Goal: Ask a question: Seek information or help from site administrators or community

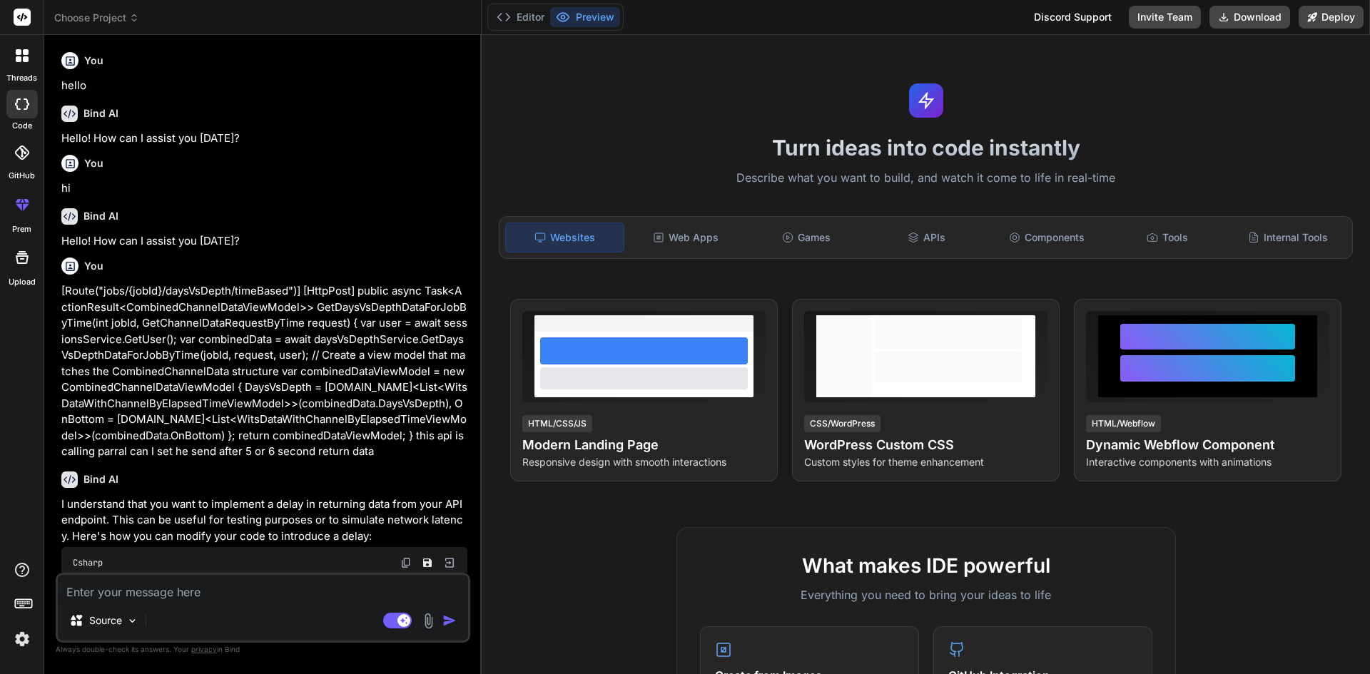
scroll to position [350, 0]
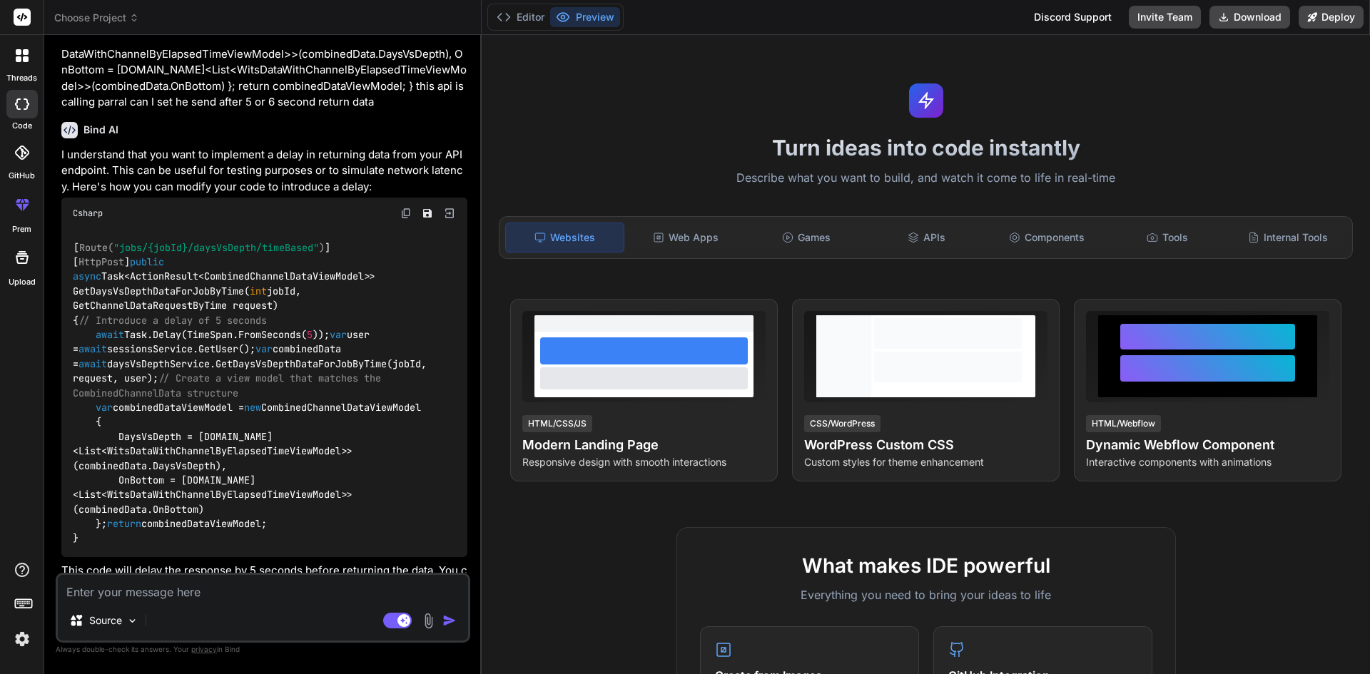
click at [243, 590] on textarea at bounding box center [263, 588] width 410 height 26
paste textarea "Message = "Data is Null. This method or property cannot be called on Null value…"
type textarea "Message = "Data is Null. This method or property cannot be called on Null value…"
type textarea "x"
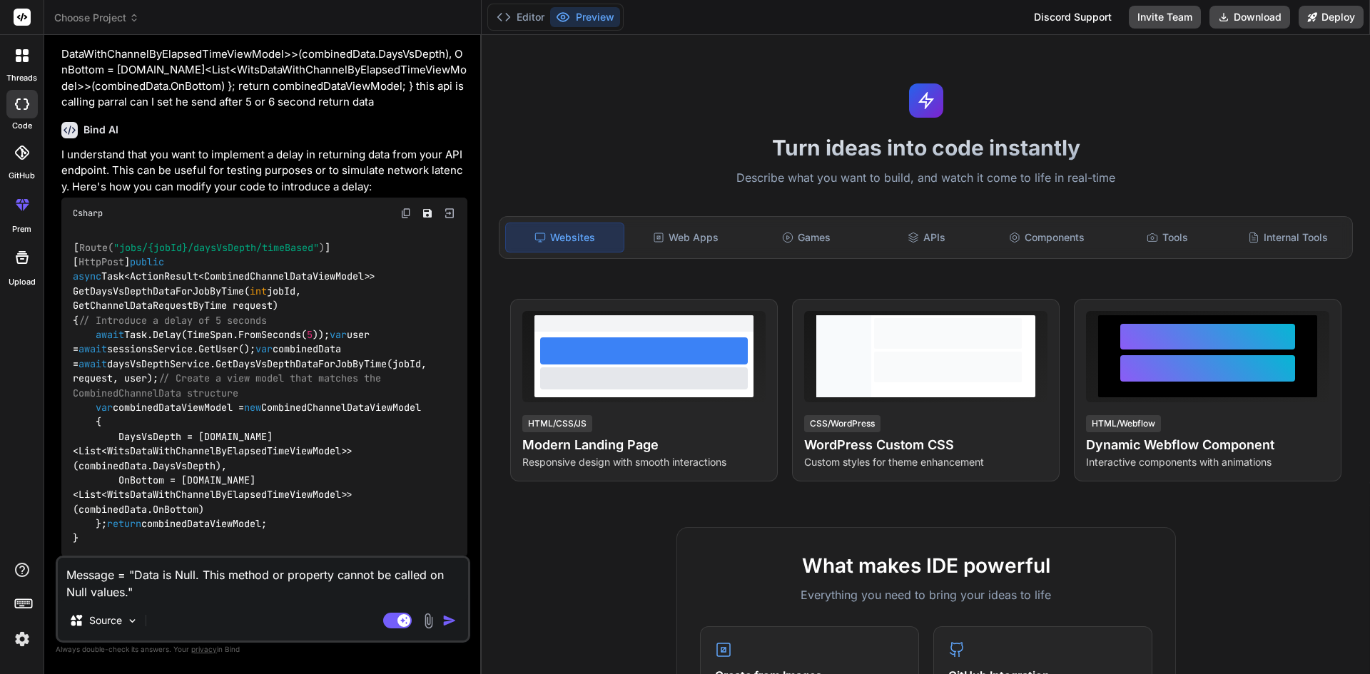
type textarea "Message = "Data is Null. This method or property cannot be called on Null value…"
type textarea "x"
paste textarea "var existingIncident = await dataContext.DirectionalBhaInfoIncidents .FirstOrDe…"
type textarea "Message = "Data is Null. This method or property cannot be called on Null value…"
type textarea "x"
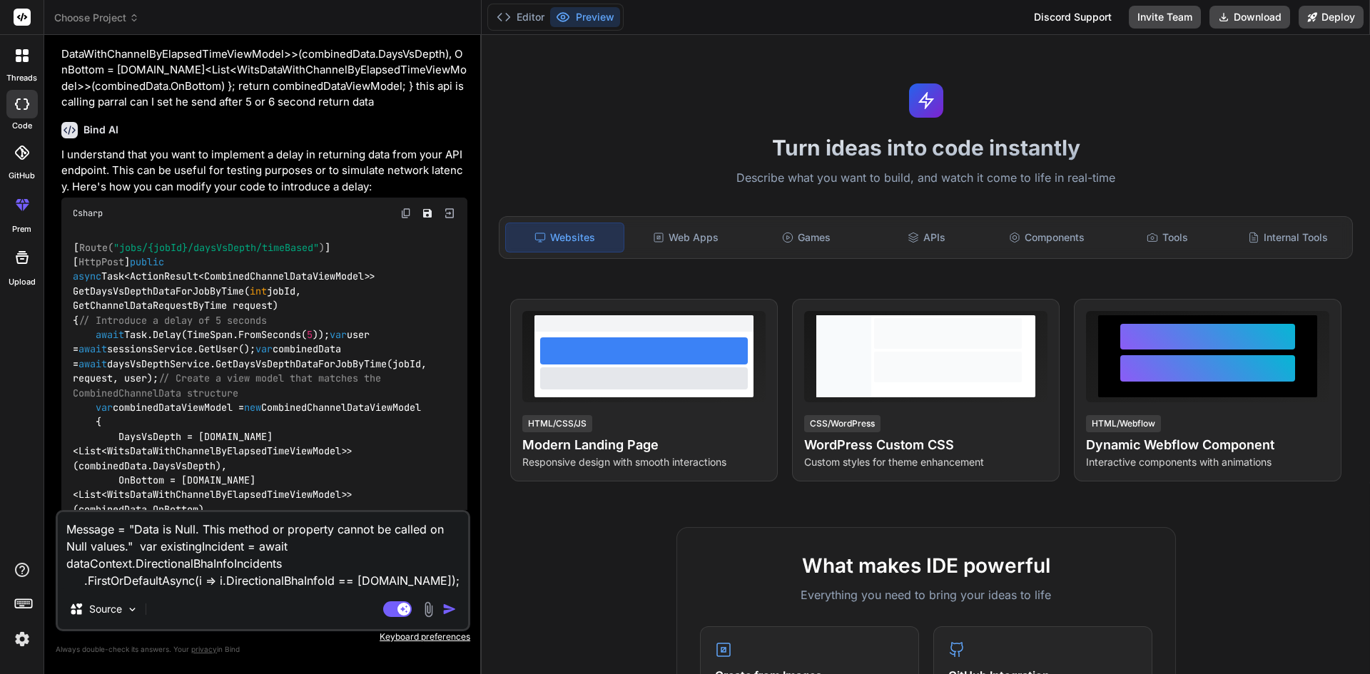
type textarea "Message = "Data is Null. This method or property cannot be called on Null value…"
type textarea "x"
type textarea "Message = "Data is Null. This method or property cannot be called on Null value…"
type textarea "x"
type textarea "Message = "Data is Null. This method or property cannot be called on Null value…"
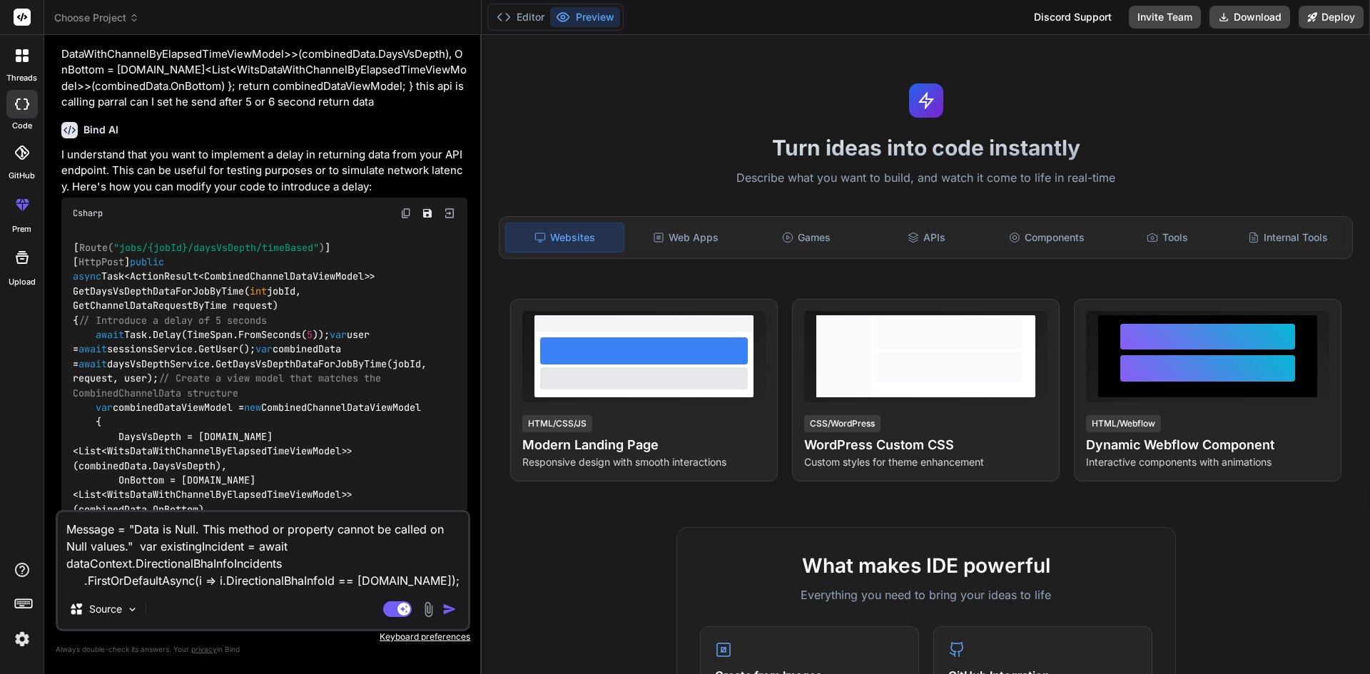
type textarea "x"
type textarea "Message = "Data is Null. This method or property cannot be called on Null value…"
type textarea "x"
type textarea "Message = "Data is Null. This method or property cannot be called on Null value…"
type textarea "x"
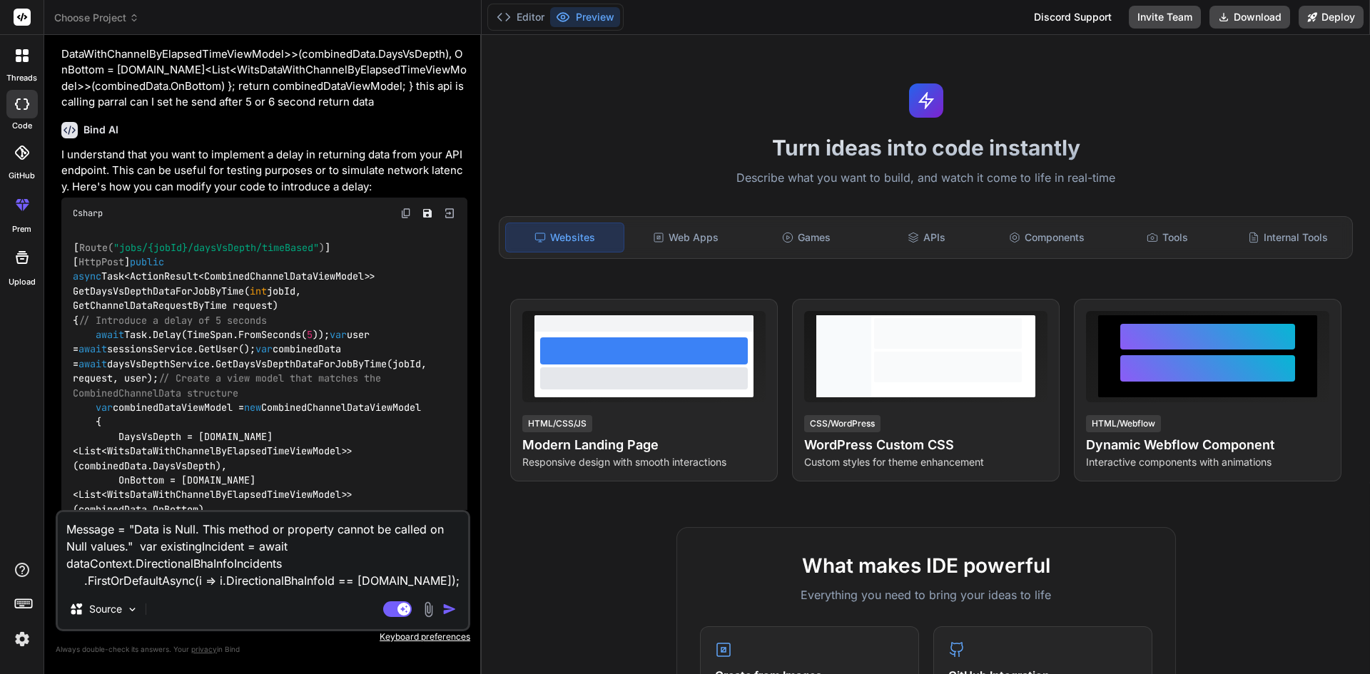
type textarea "Message = "Data is Null. This method or property cannot be called on Null value…"
type textarea "x"
type textarea "Message = "Data is Null. This method or property cannot be called on Null value…"
type textarea "x"
type textarea "Message = "Data is Null. This method or property cannot be called on Null value…"
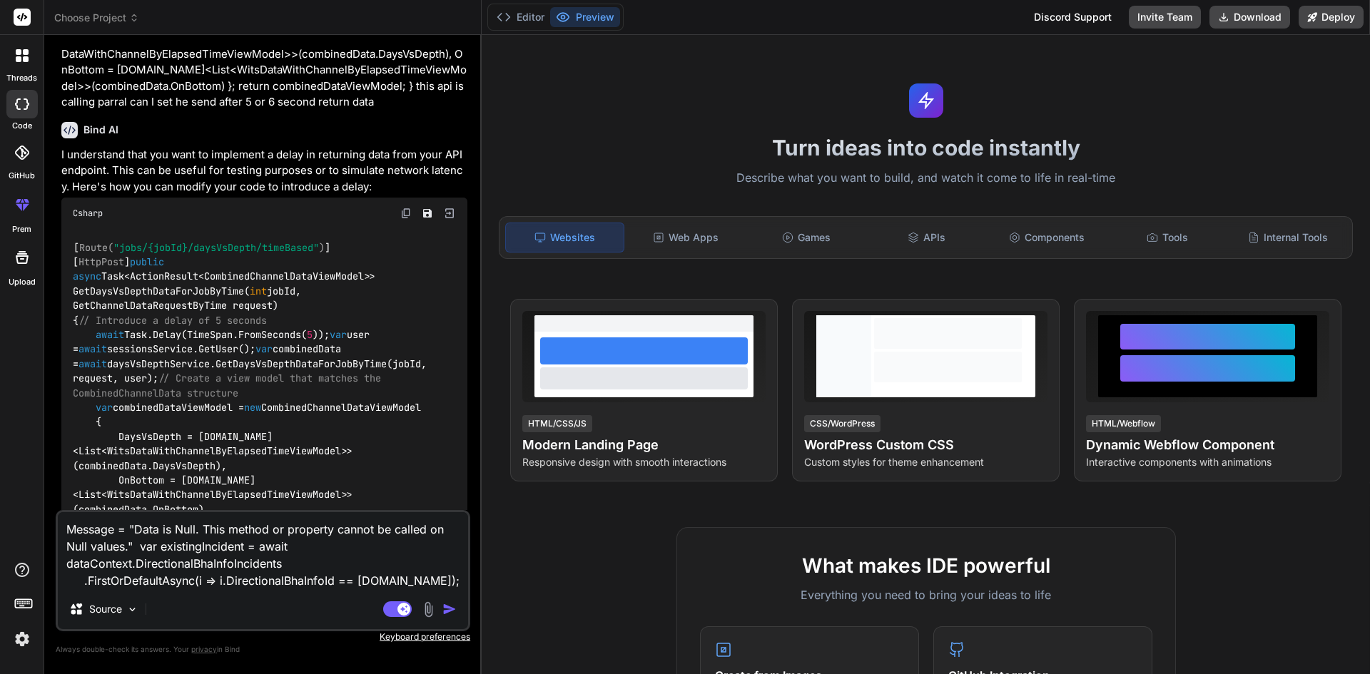
type textarea "x"
type textarea "Message = "Data is Null. This method or property cannot be called on Null value…"
type textarea "x"
type textarea "Message = "Data is Null. This method or property cannot be called on Null value…"
type textarea "x"
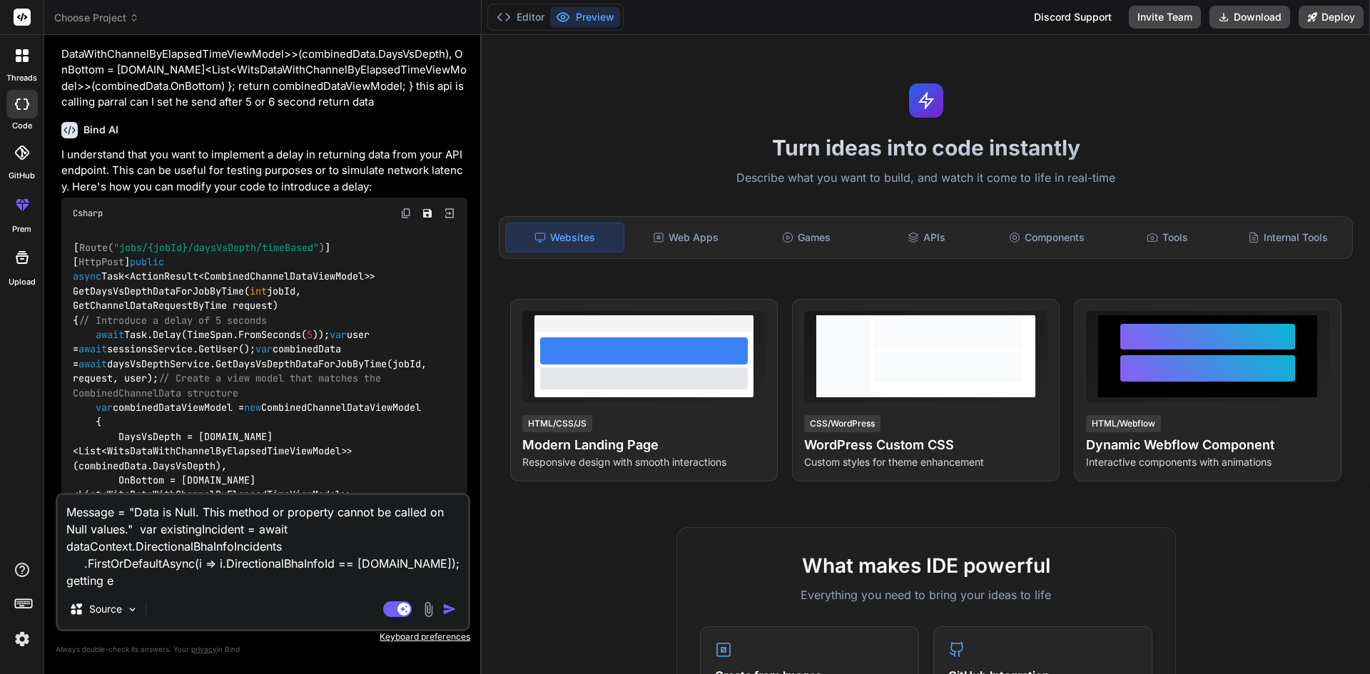
type textarea "Message = "Data is Null. This method or property cannot be called on Null value…"
type textarea "x"
type textarea "Message = "Data is Null. This method or property cannot be called on Null value…"
type textarea "x"
type textarea "Message = "Data is Null. This method or property cannot be called on Null value…"
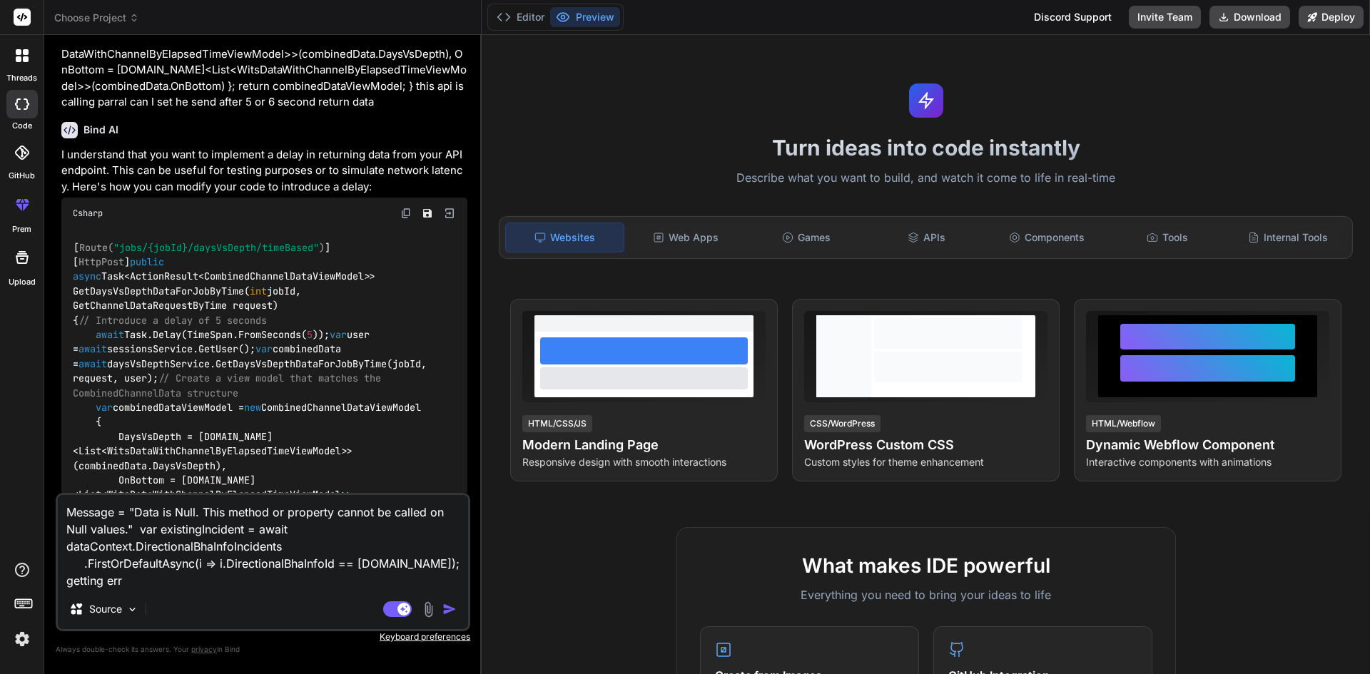
type textarea "x"
type textarea "Message = "Data is Null. This method or property cannot be called on Null value…"
type textarea "x"
type textarea "Message = "Data is Null. This method or property cannot be called on Null value…"
type textarea "x"
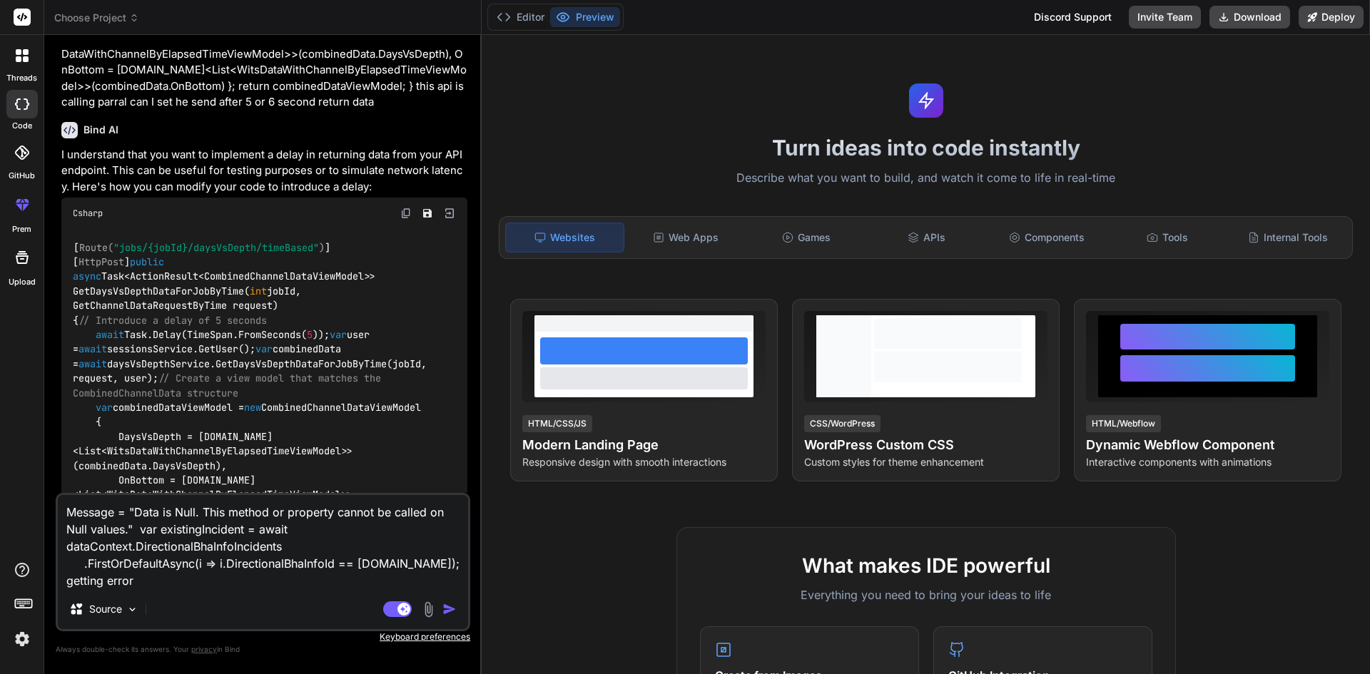
type textarea "Message = "Data is Null. This method or property cannot be called on Null value…"
type textarea "x"
type textarea "Message = "Data is Null. This method or property cannot be called on Null value…"
type textarea "x"
type textarea "Message = "Data is Null. This method or property cannot be called on Null value…"
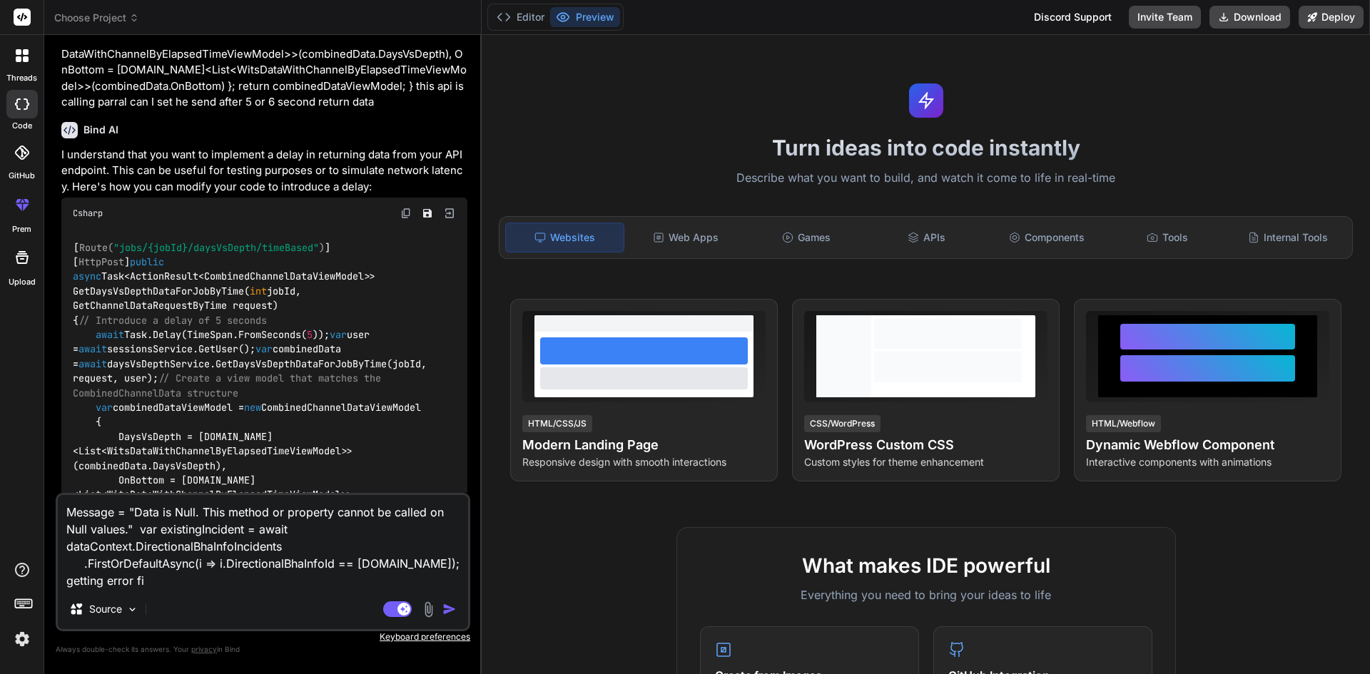
type textarea "x"
type textarea "Message = "Data is Null. This method or property cannot be called on Null value…"
type textarea "x"
type textarea "Message = "Data is Null. This method or property cannot be called on Null value…"
type textarea "x"
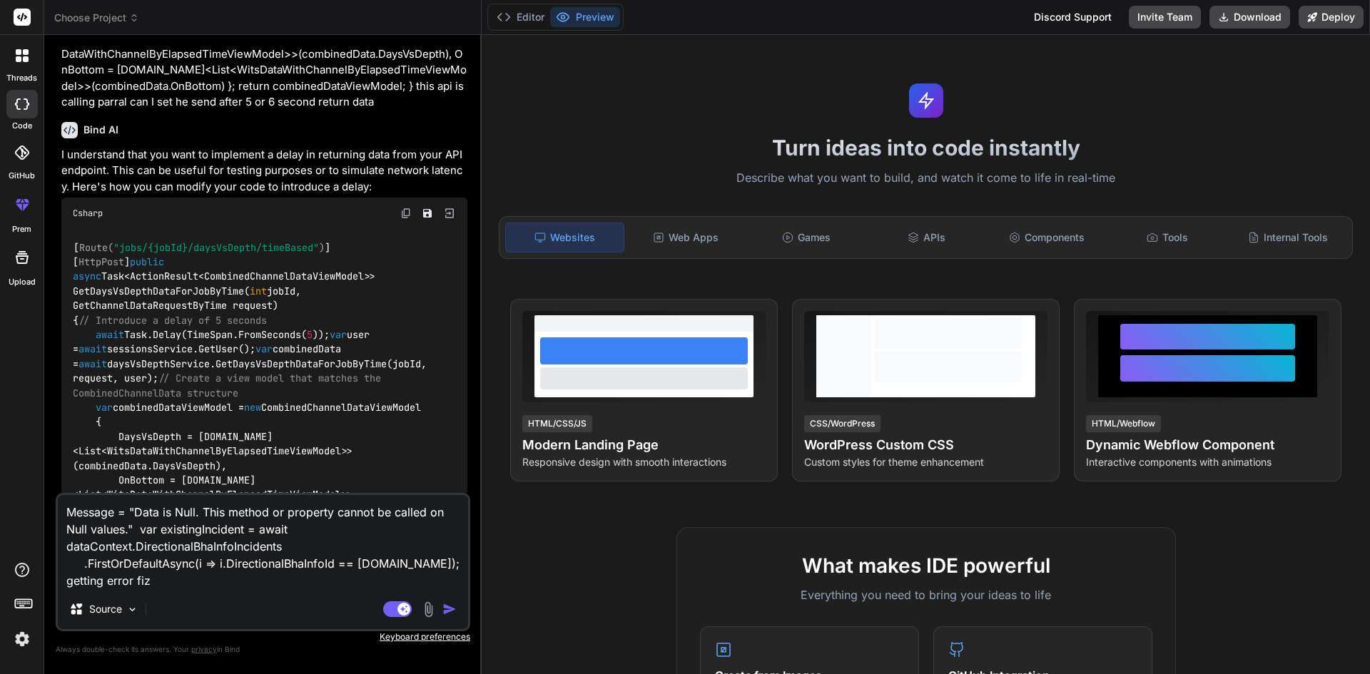
type textarea "Message = "Data is Null. This method or property cannot be called on Null value…"
type textarea "x"
type textarea "Message = "Data is Null. This method or property cannot be called on Null value…"
type textarea "x"
type textarea "Message = "Data is Null. This method or property cannot be called on Null value…"
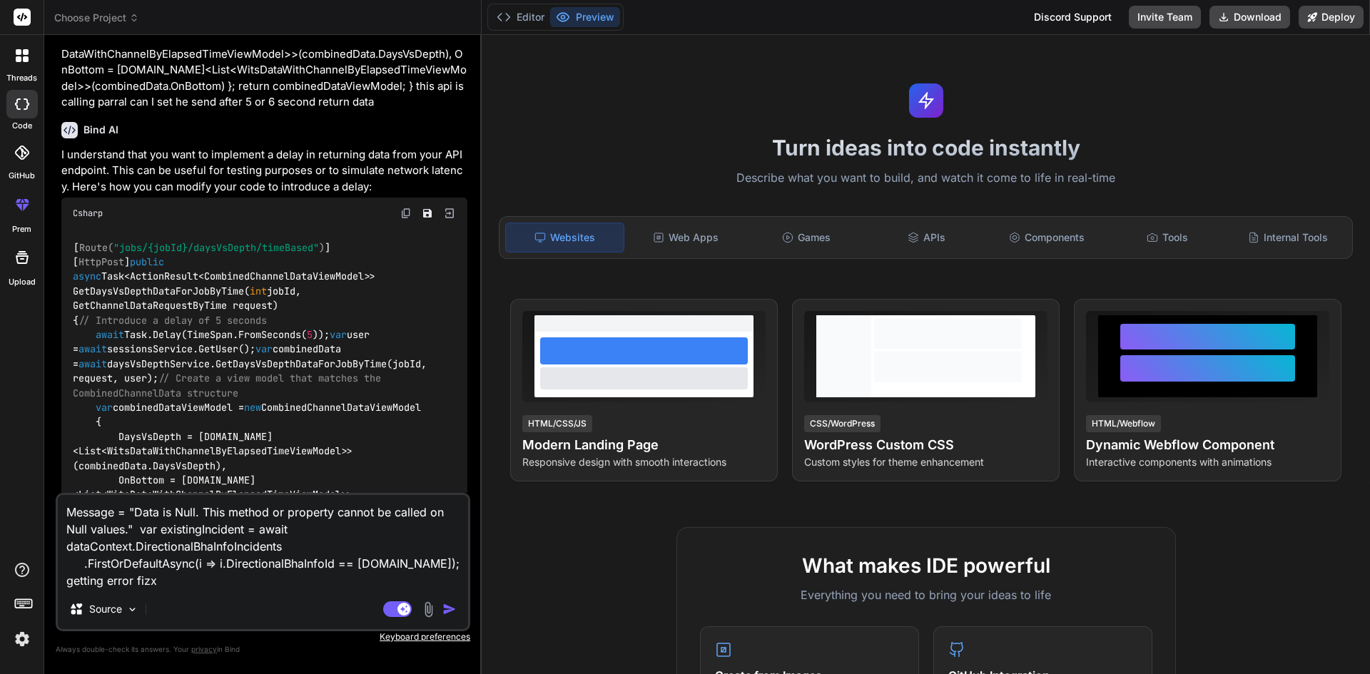
type textarea "x"
type textarea "Message = "Data is Null. This method or property cannot be called on Null value…"
type textarea "x"
type textarea "Message = "Data is Null. This method or property cannot be called on Null value…"
type textarea "x"
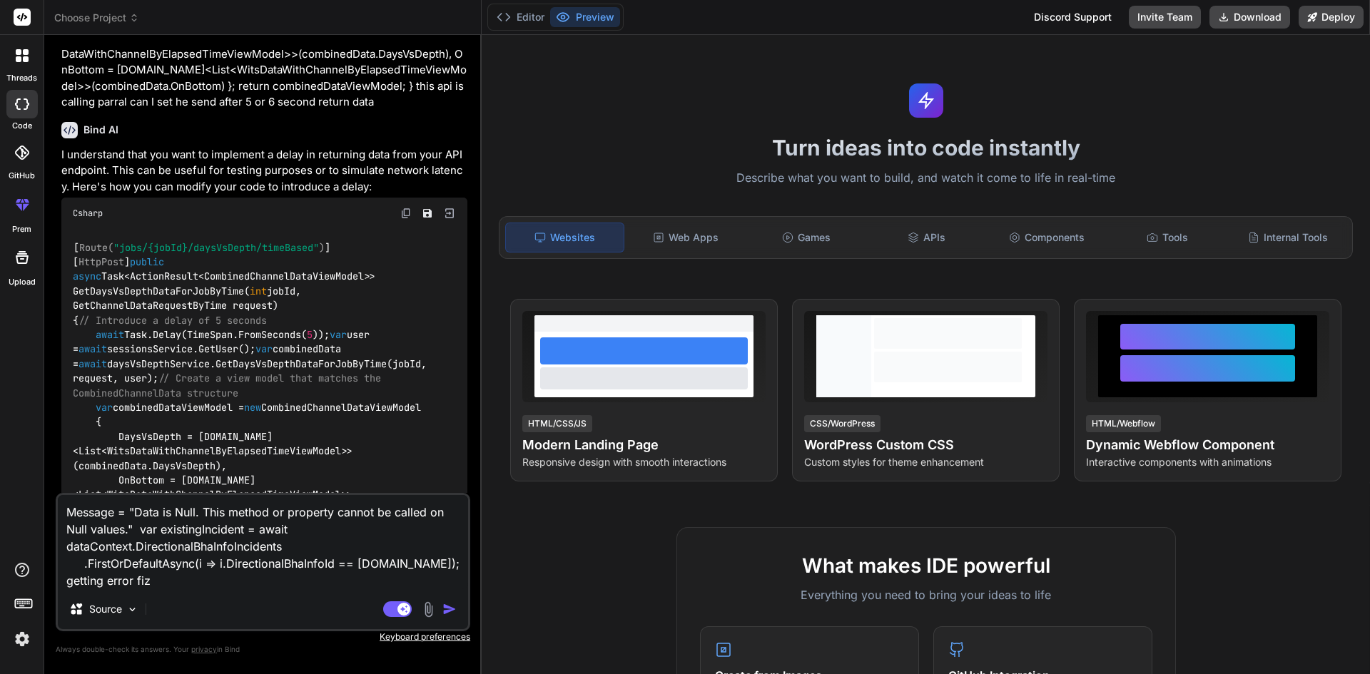
type textarea "Message = "Data is Null. This method or property cannot be called on Null value…"
type textarea "x"
type textarea "Message = "Data is Null. This method or property cannot be called on Null value…"
type textarea "x"
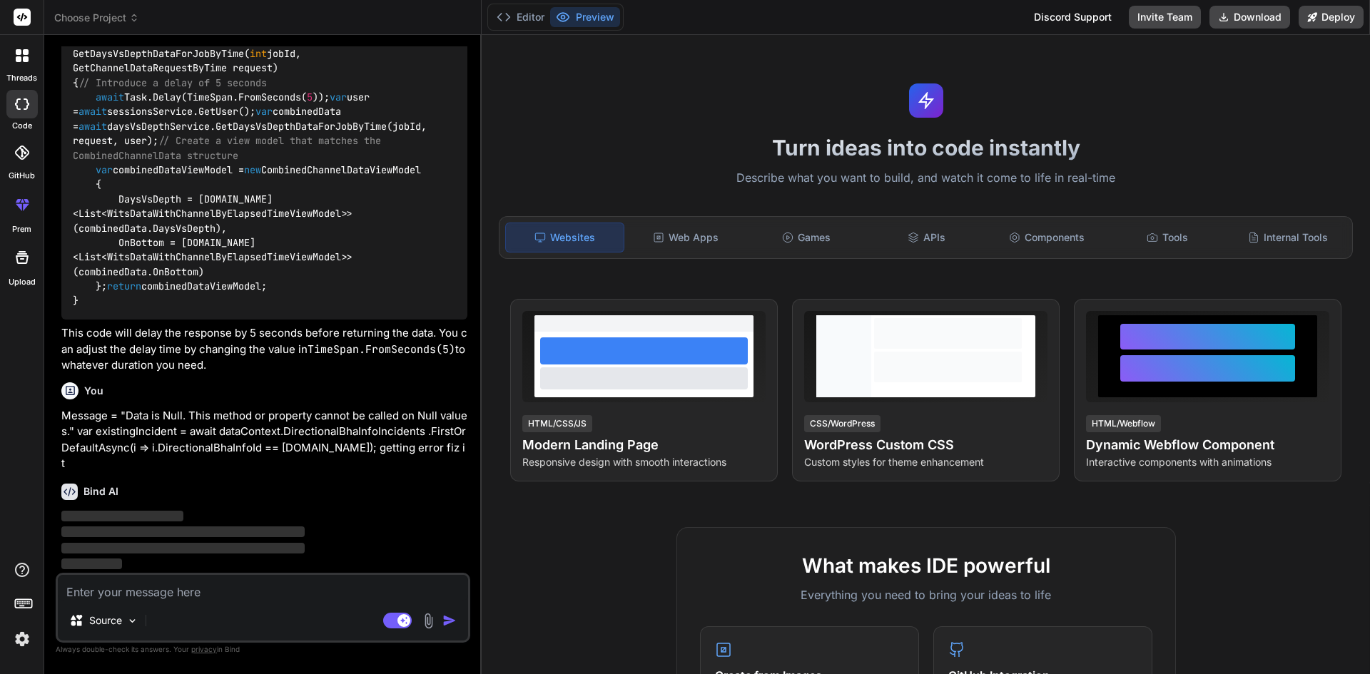
scroll to position [673, 0]
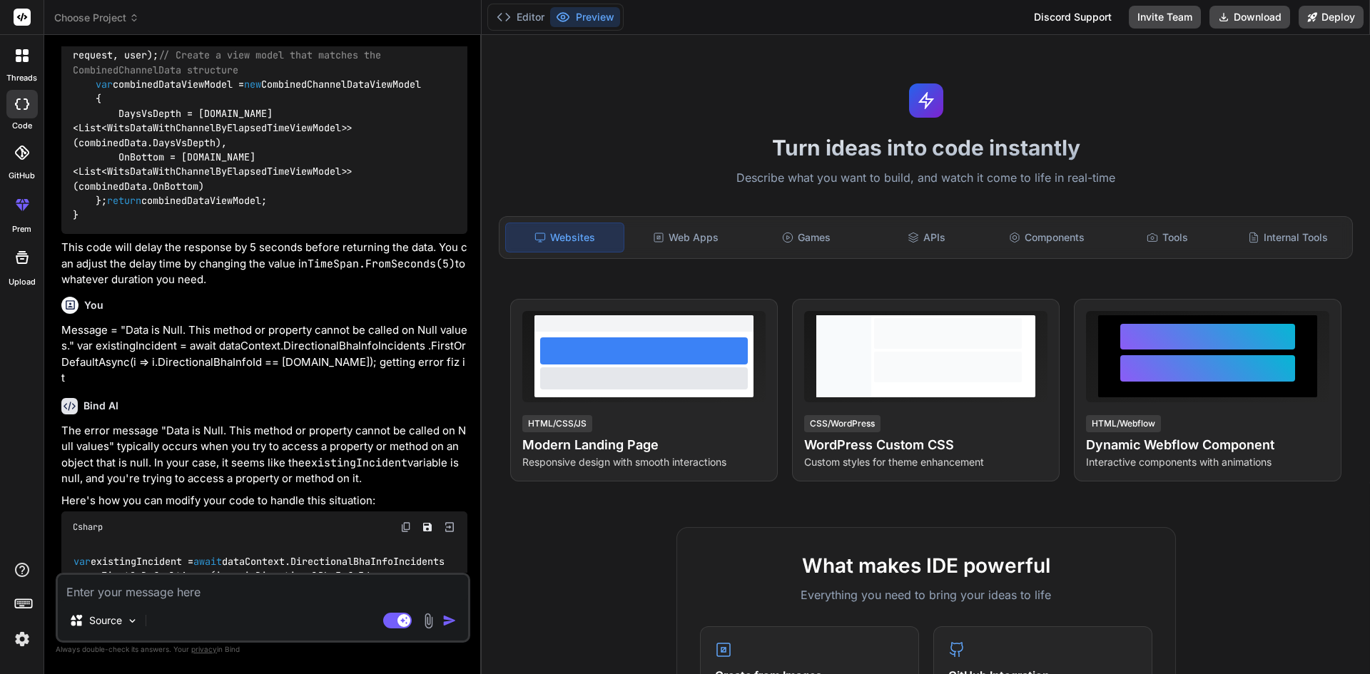
type textarea "x"
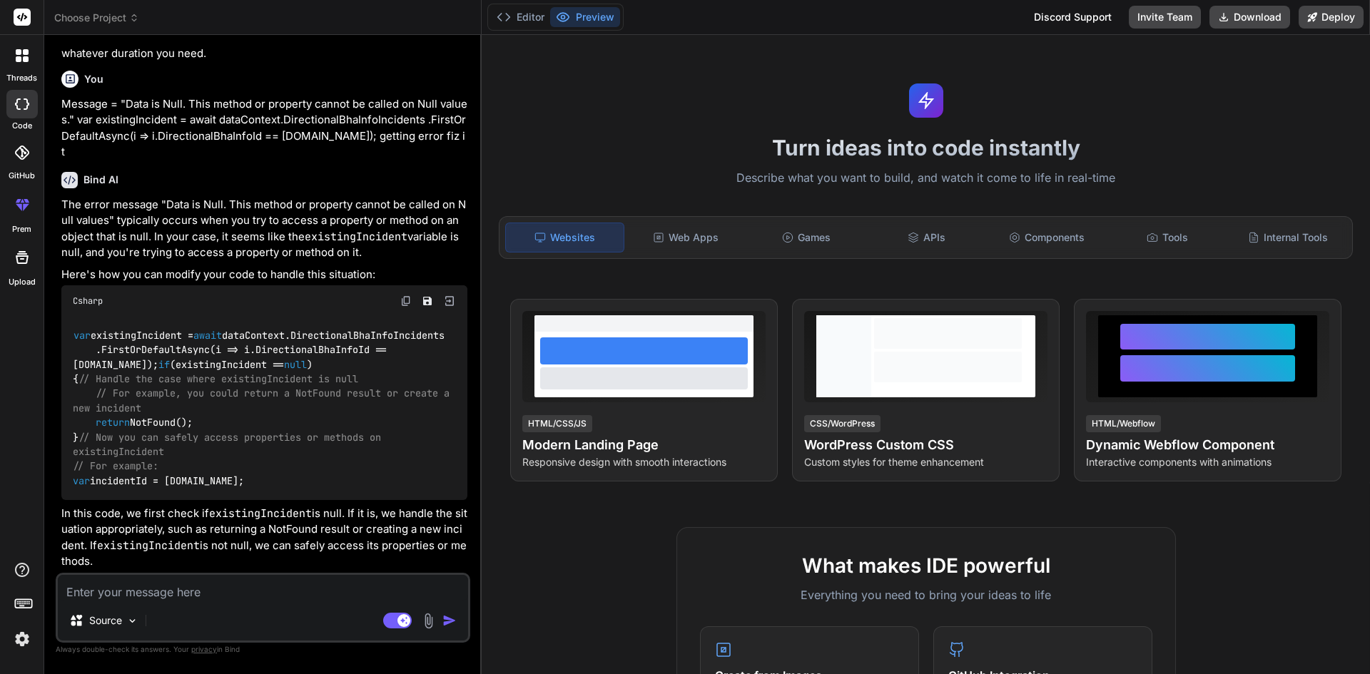
scroll to position [1072, 0]
click at [123, 455] on span "// Now you can safely access properties or methods on existingIncident" at bounding box center [230, 444] width 314 height 27
drag, startPoint x: 69, startPoint y: 482, endPoint x: 295, endPoint y: 481, distance: 225.5
click at [295, 481] on div "var existingIncident = await dataContext.DirectionalBhaInfoIncidents .FirstOrDe…" at bounding box center [264, 408] width 406 height 183
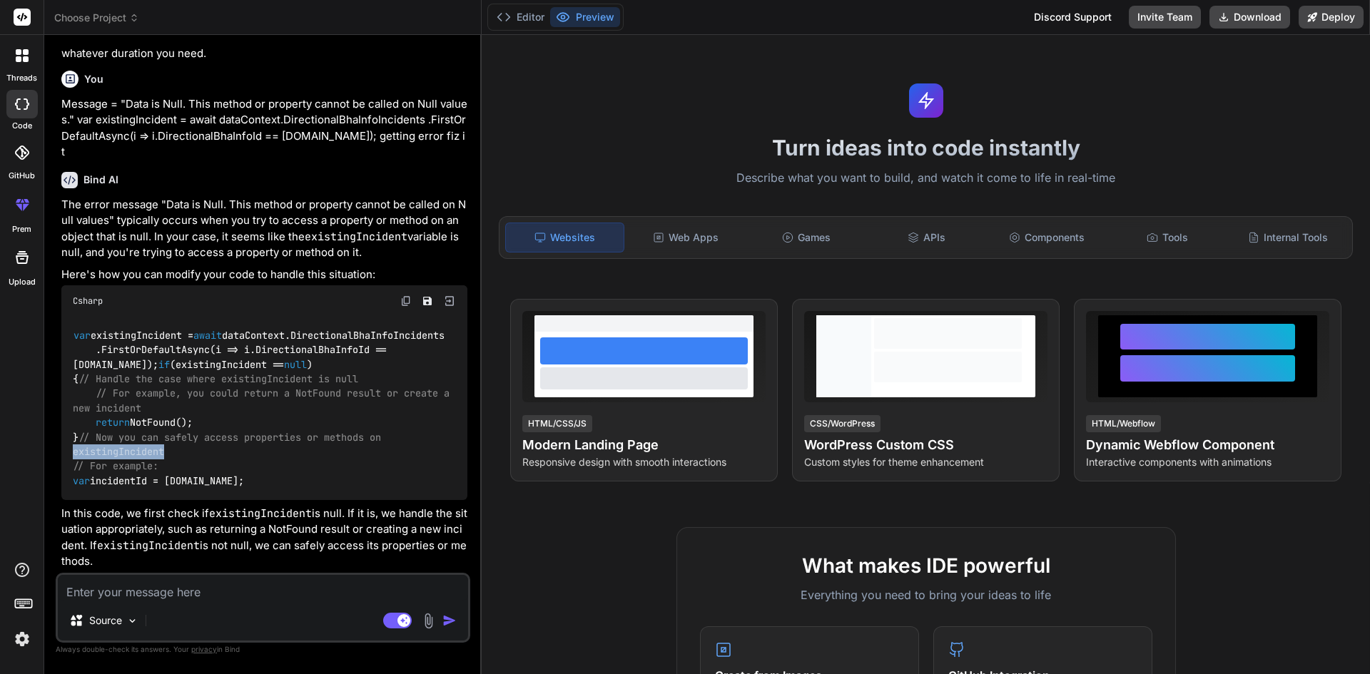
click at [295, 481] on div "var existingIncident = await dataContext.DirectionalBhaInfoIncidents .FirstOrDe…" at bounding box center [264, 408] width 406 height 183
click at [163, 328] on code "var existingIncident = await dataContext.DirectionalBhaInfoIncidents .FirstOrDe…" at bounding box center [264, 408] width 382 height 161
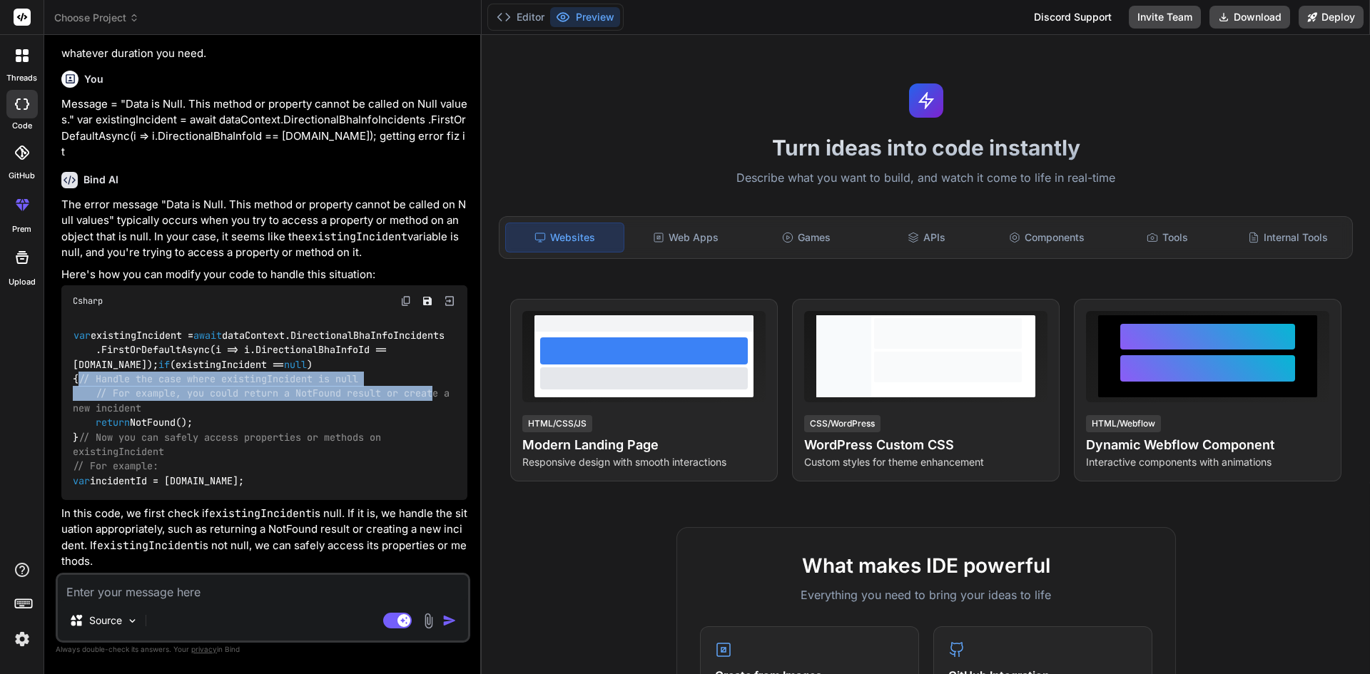
drag, startPoint x: 98, startPoint y: 351, endPoint x: 437, endPoint y: 363, distance: 339.8
click at [437, 363] on code "var existingIncident = await dataContext.DirectionalBhaInfoIncidents .FirstOrDe…" at bounding box center [264, 408] width 382 height 161
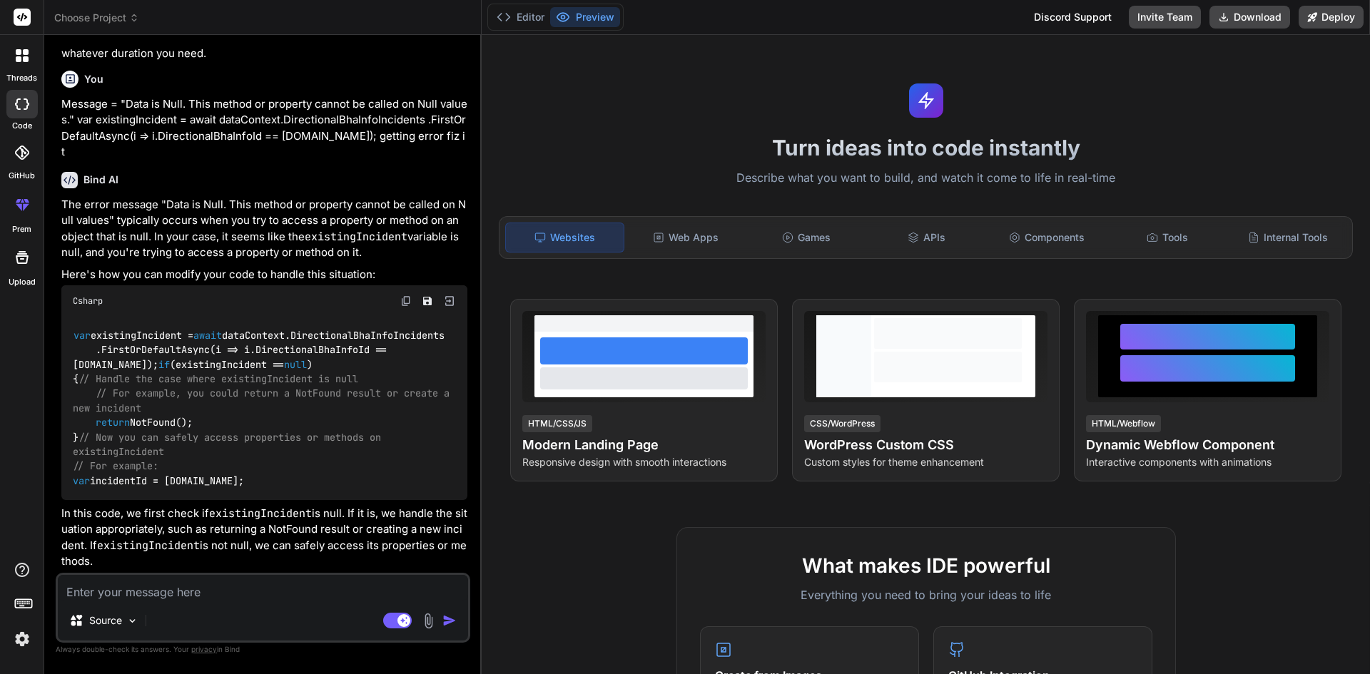
click at [446, 372] on div "var existingIncident = await dataContext.DirectionalBhaInfoIncidents .FirstOrDe…" at bounding box center [264, 408] width 406 height 183
drag, startPoint x: 450, startPoint y: 364, endPoint x: 81, endPoint y: 347, distance: 369.2
click at [81, 347] on code "var existingIncident = await dataContext.DirectionalBhaInfoIncidents .FirstOrDe…" at bounding box center [264, 408] width 382 height 161
click at [112, 599] on textarea at bounding box center [263, 588] width 410 height 26
type textarea "a"
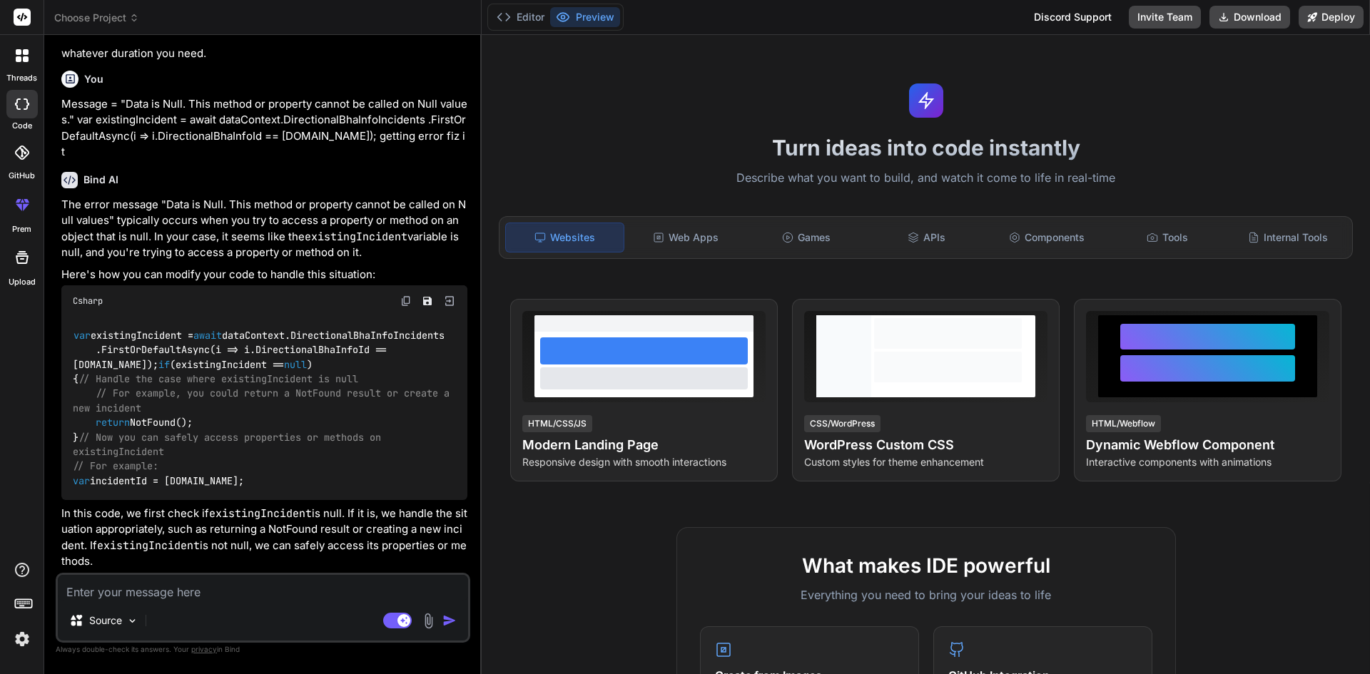
type textarea "x"
type textarea "an"
type textarea "x"
type textarea "any"
type textarea "x"
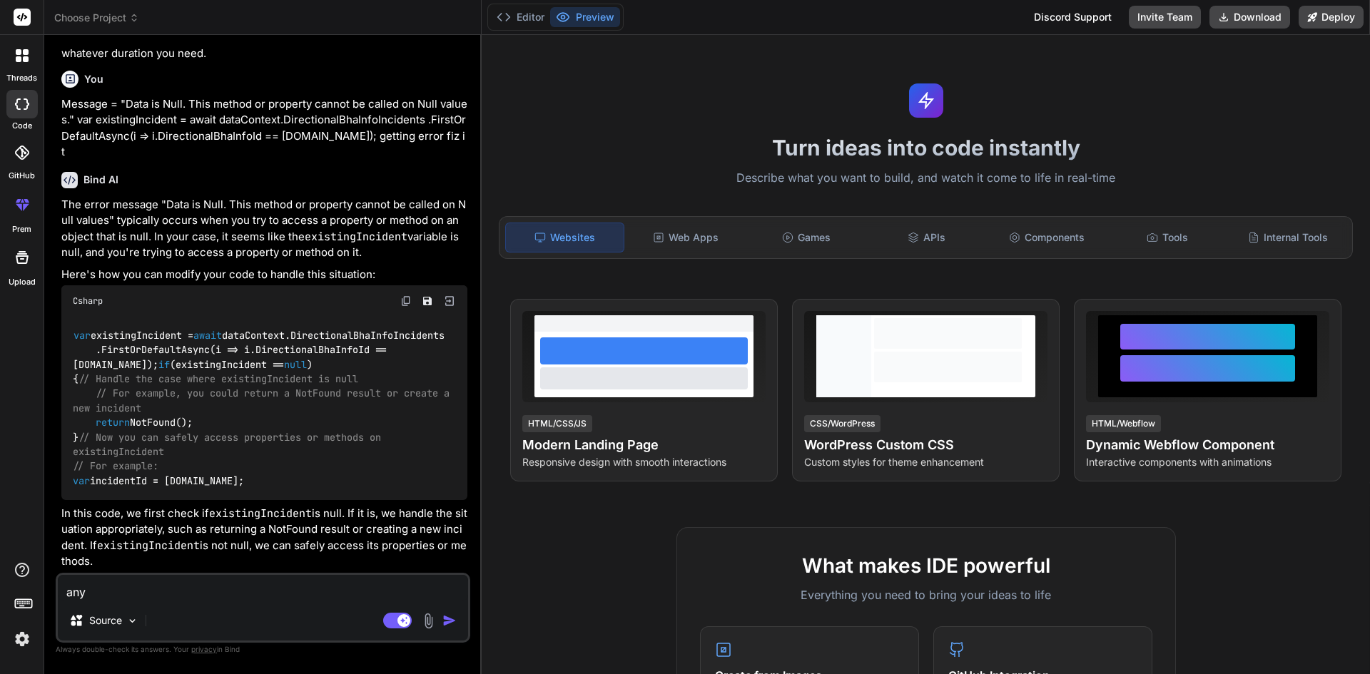
type textarea "any"
type textarea "x"
type textarea "any o"
type textarea "x"
type textarea "any ot"
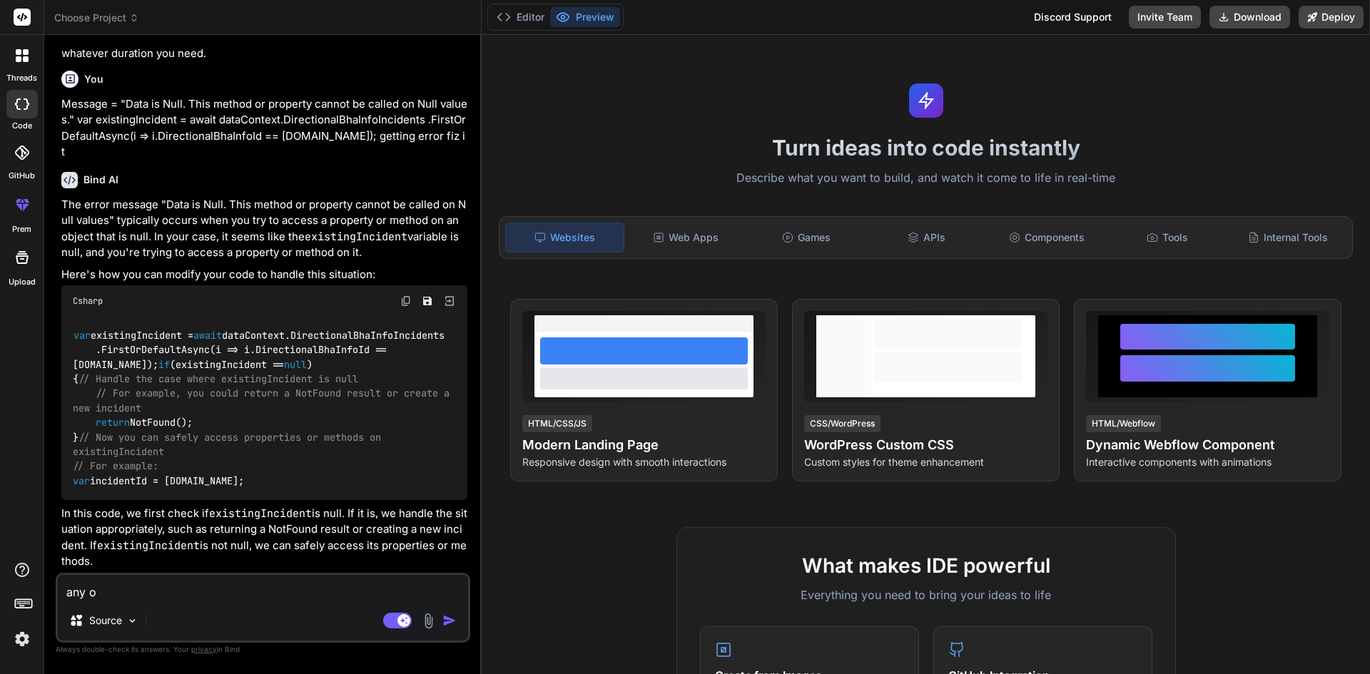
type textarea "x"
type textarea "any oth"
type textarea "x"
type textarea "any othe"
type textarea "x"
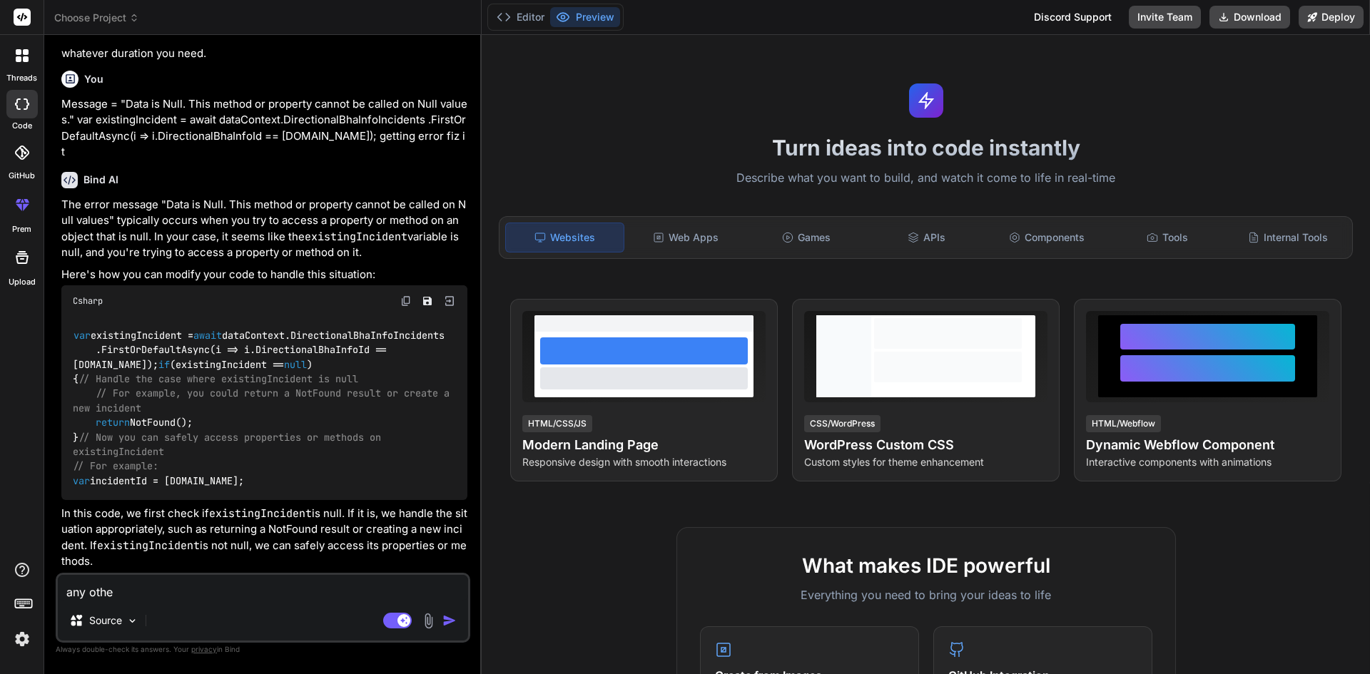
type textarea "any othet"
type textarea "x"
type textarea "any othe"
type textarea "x"
type textarea "any other"
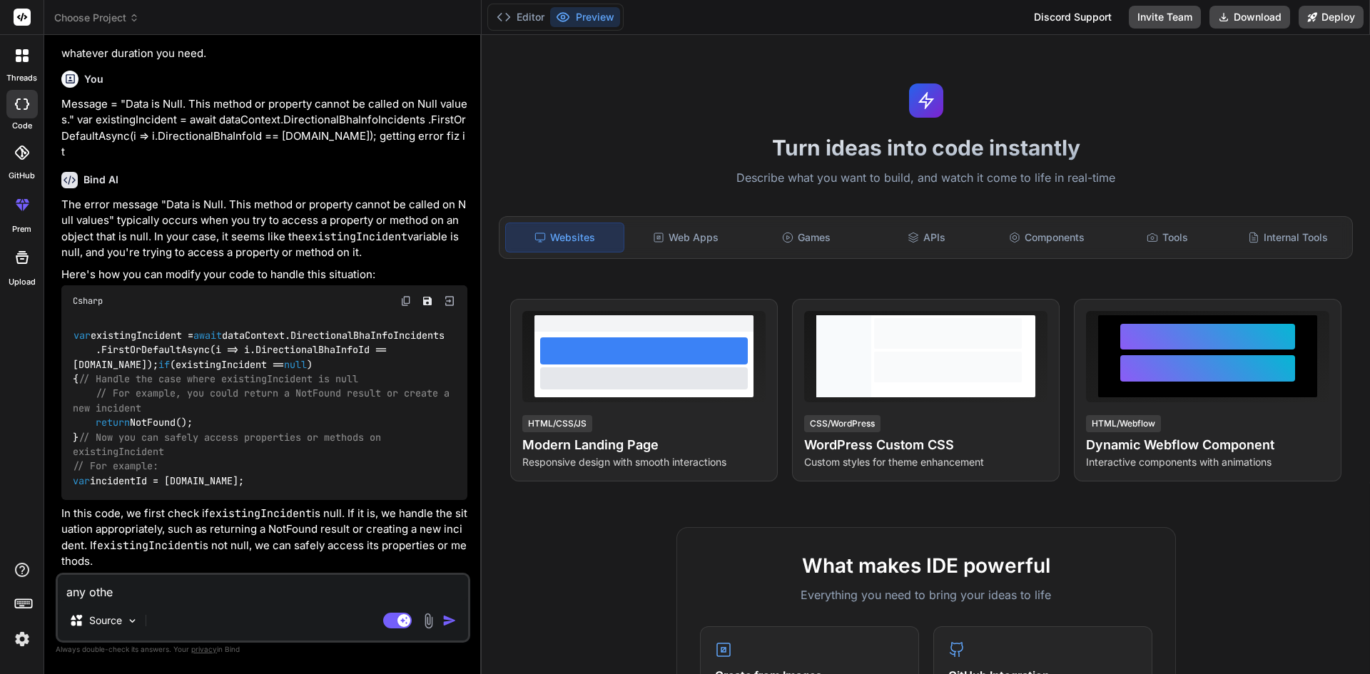
type textarea "x"
type textarea "any other"
type textarea "x"
type textarea "any other m"
type textarea "x"
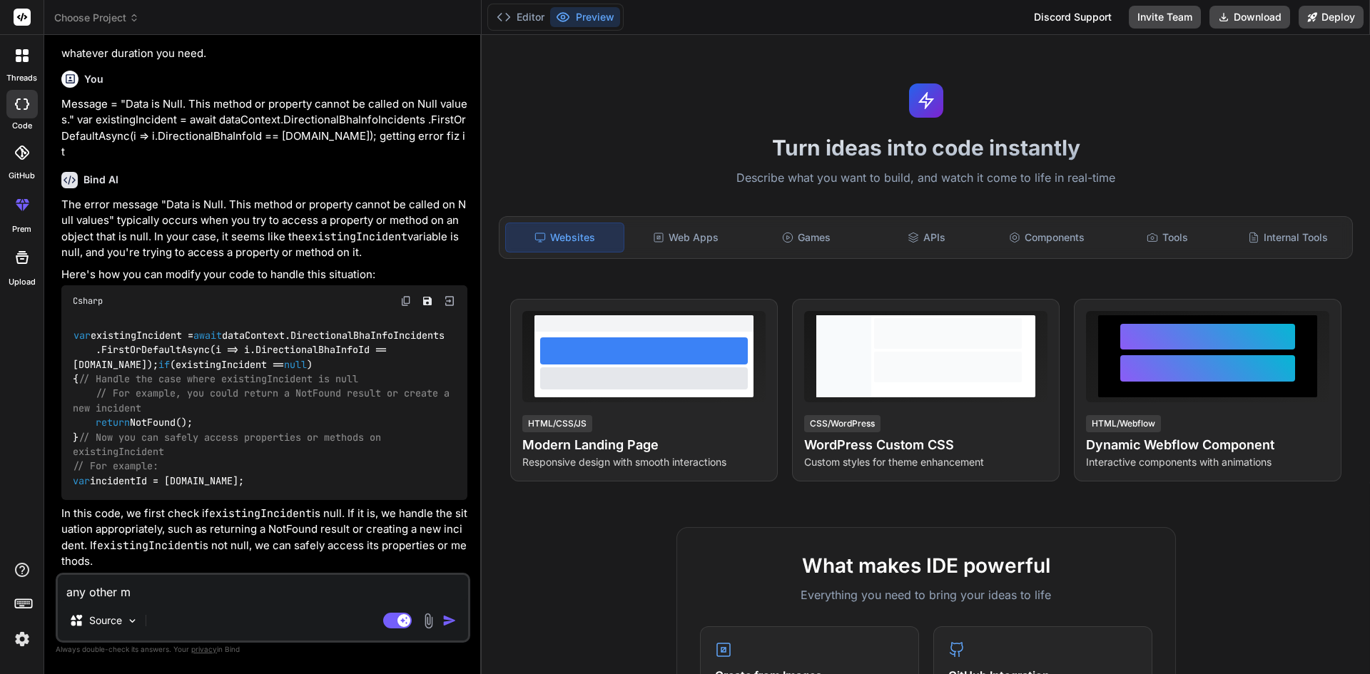
type textarea "any other me"
type textarea "x"
type textarea "any other met"
type textarea "x"
type textarea "any other meth"
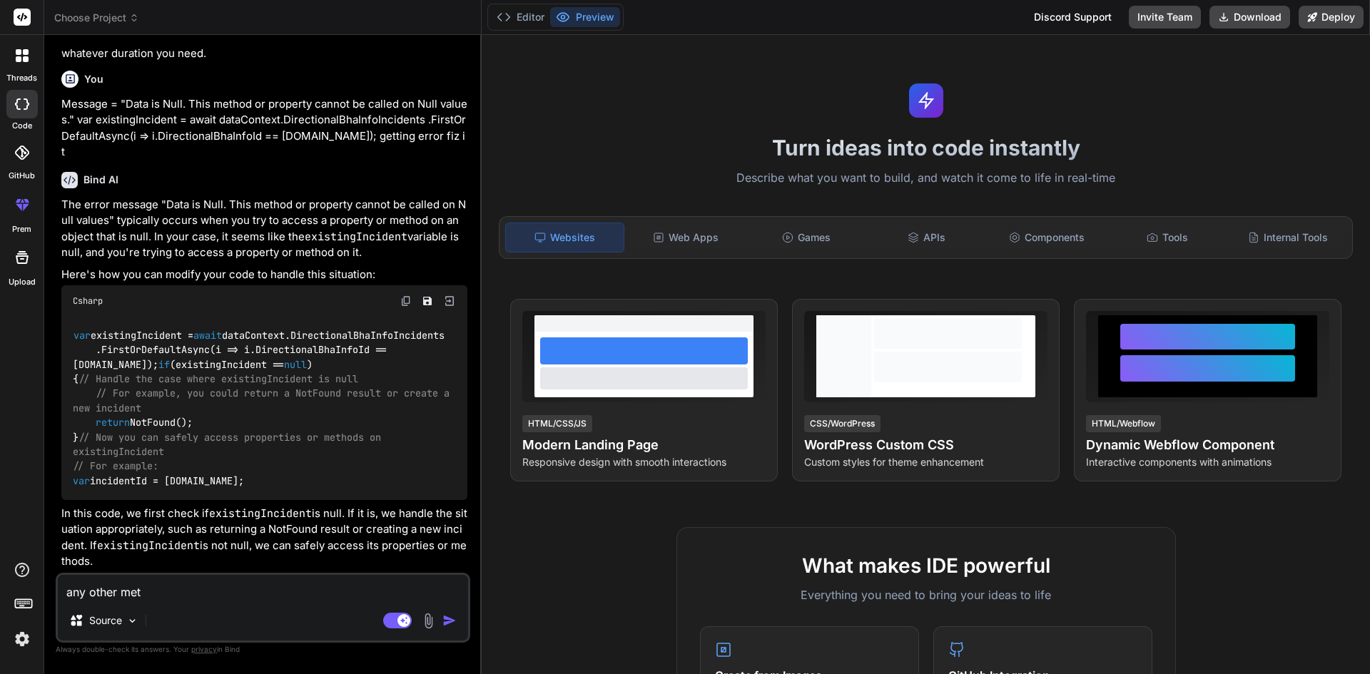
type textarea "x"
type textarea "any other metho"
type textarea "x"
type textarea "any other method"
type textarea "x"
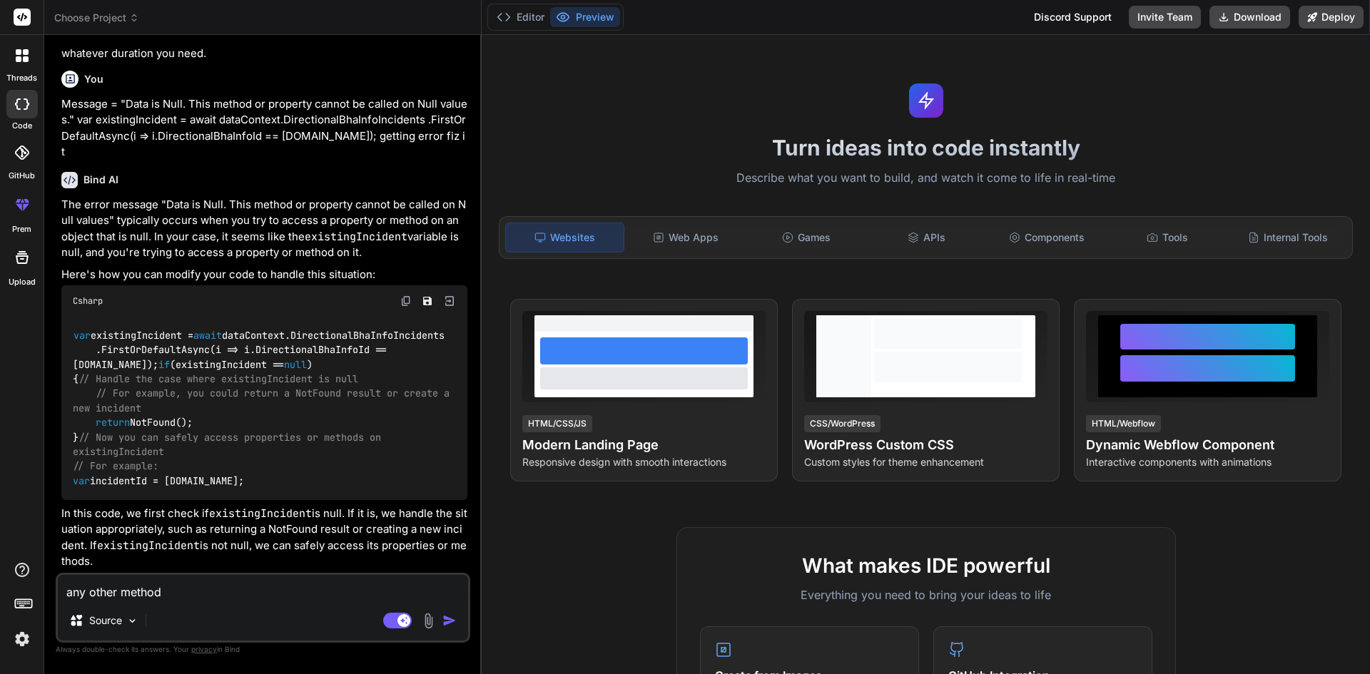
type textarea "any other method"
type textarea "x"
type textarea "any other method w"
type textarea "x"
type textarea "any other method"
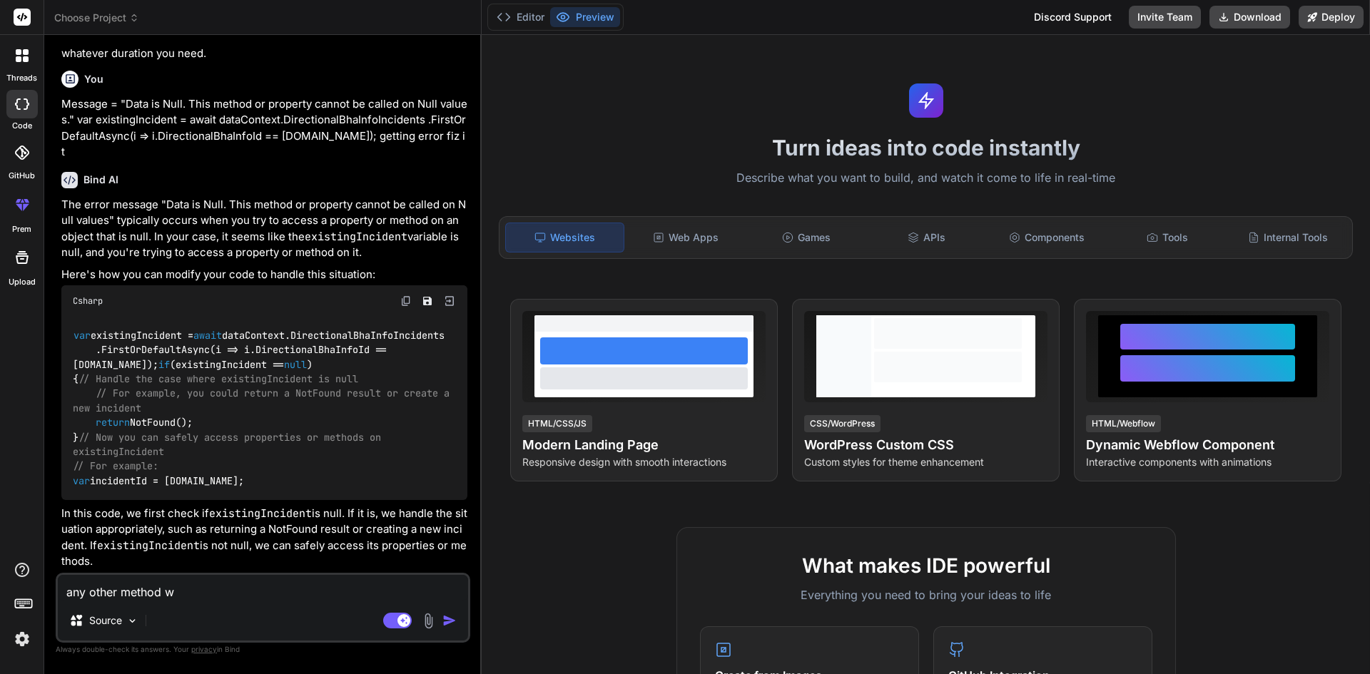
type textarea "x"
type textarea "any other method c"
type textarea "x"
type textarea "any other method ca"
type textarea "x"
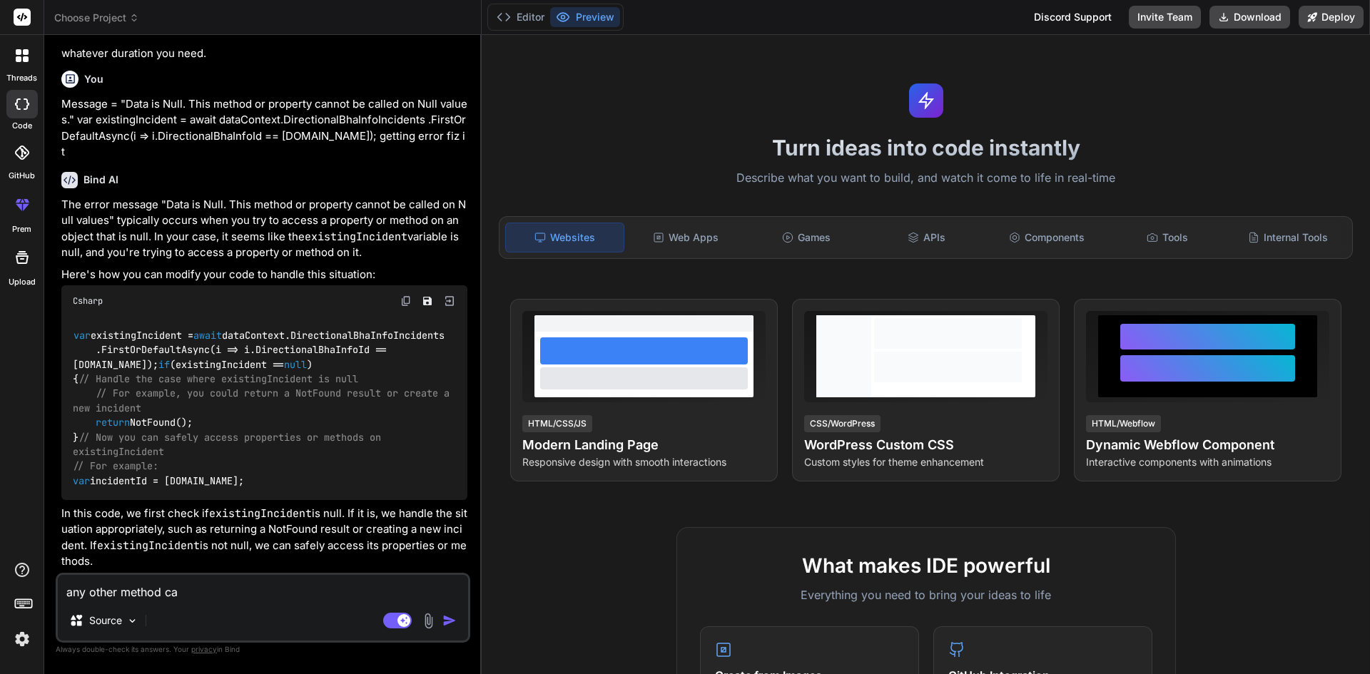
type textarea "any other method can"
type textarea "x"
type textarea "any other method can"
type textarea "x"
type textarea "any other method can w"
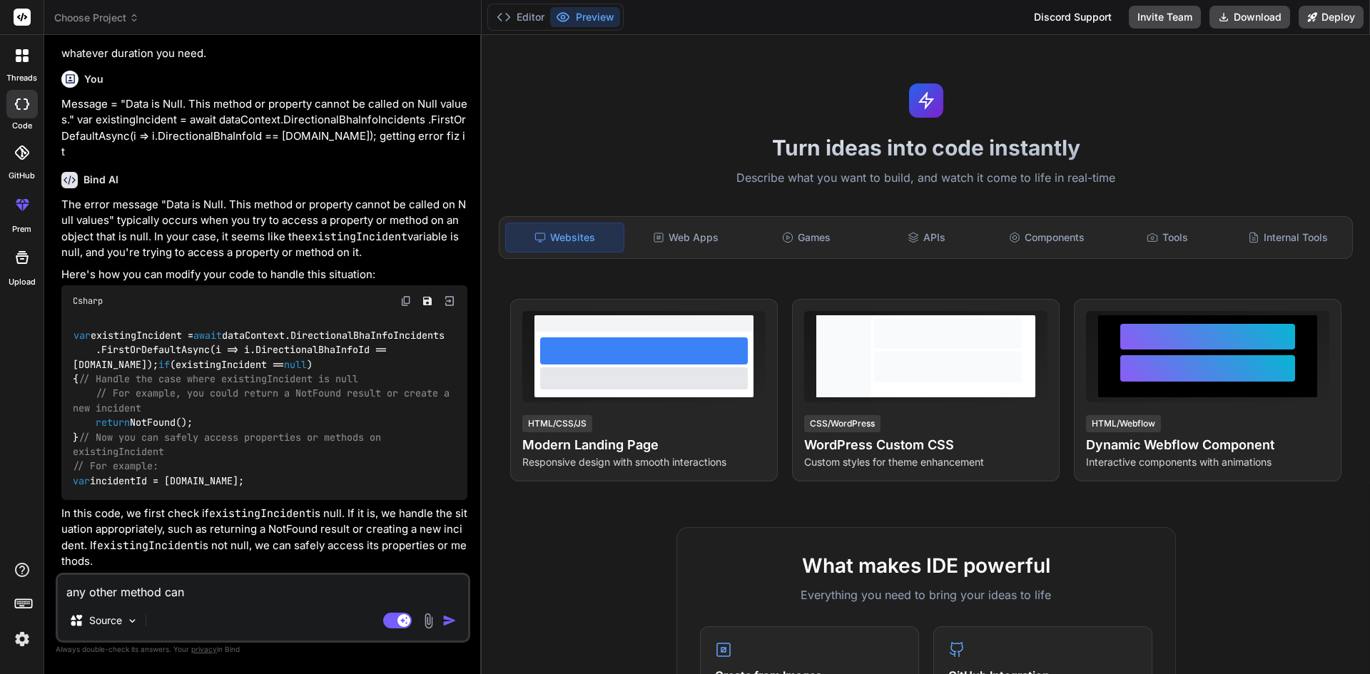
type textarea "x"
type textarea "any other method can we"
type textarea "x"
type textarea "any other method can we"
type textarea "x"
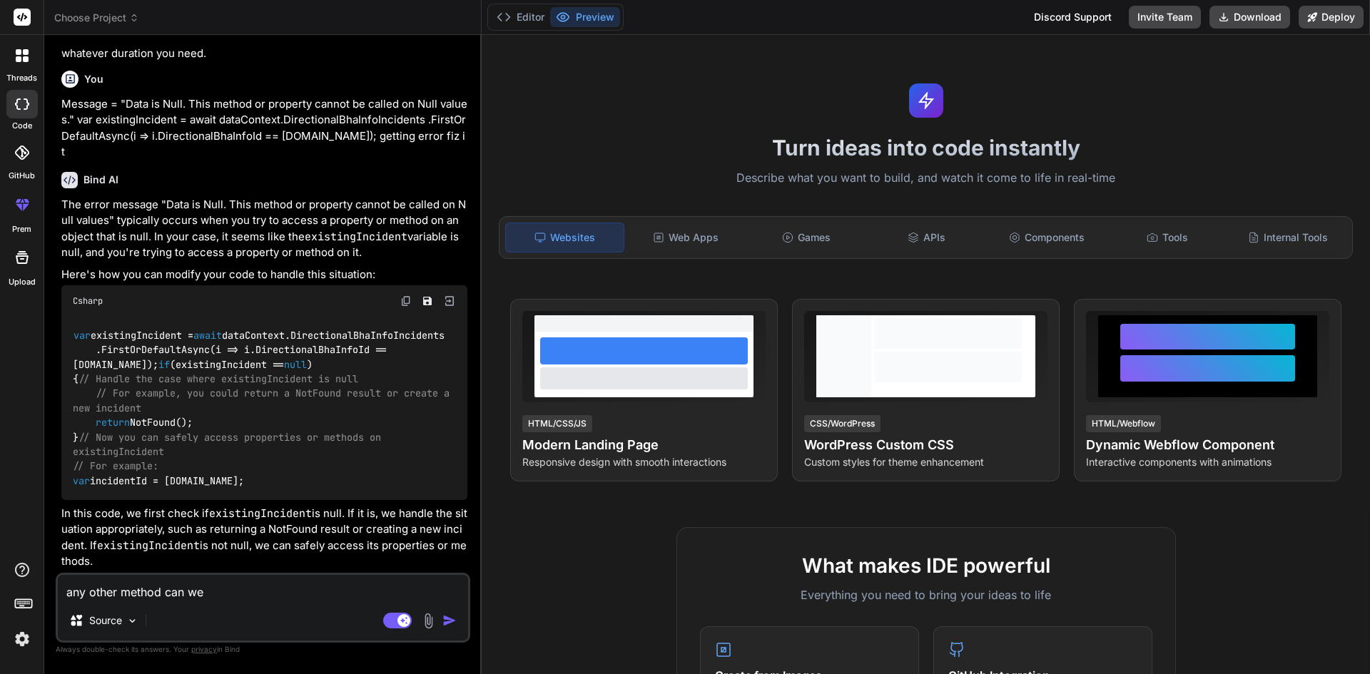
type textarea "any other method can we u"
type textarea "x"
type textarea "any other method can we us"
type textarea "x"
type textarea "any other method can we use"
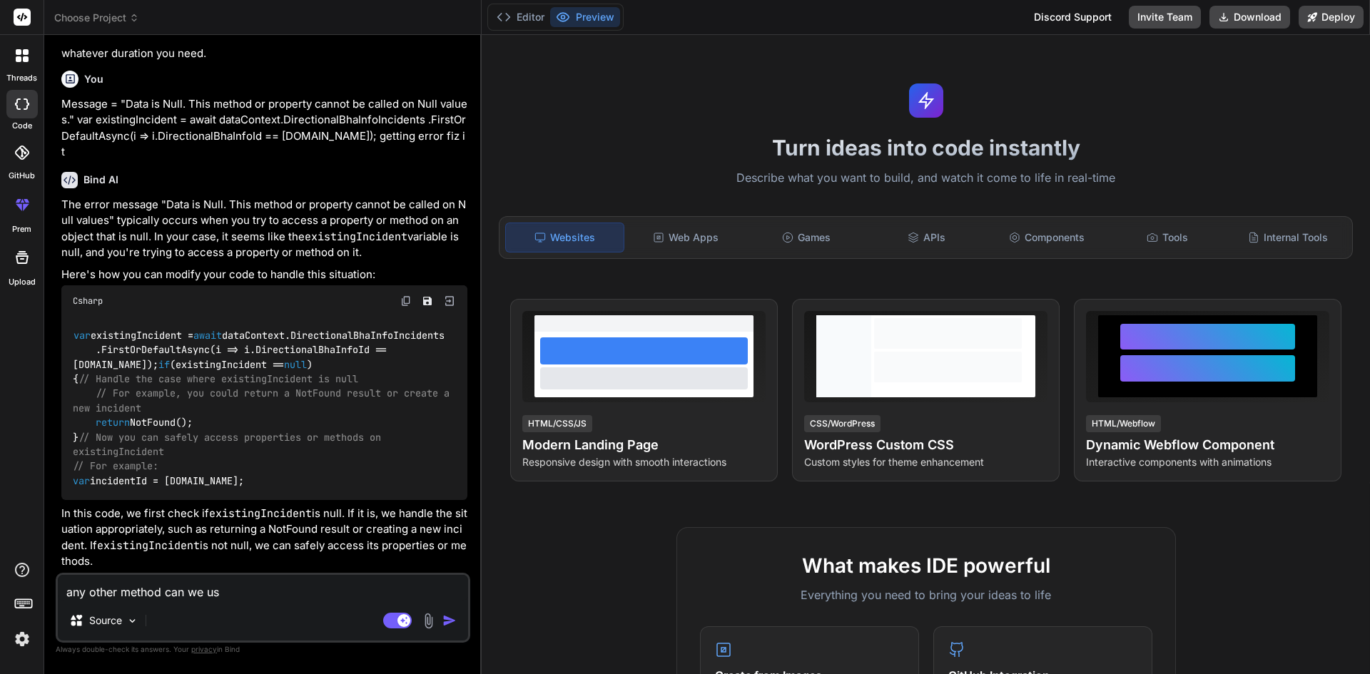
type textarea "x"
type textarea "any other method can we use"
type textarea "x"
type textarea "any other method can we use w"
type textarea "x"
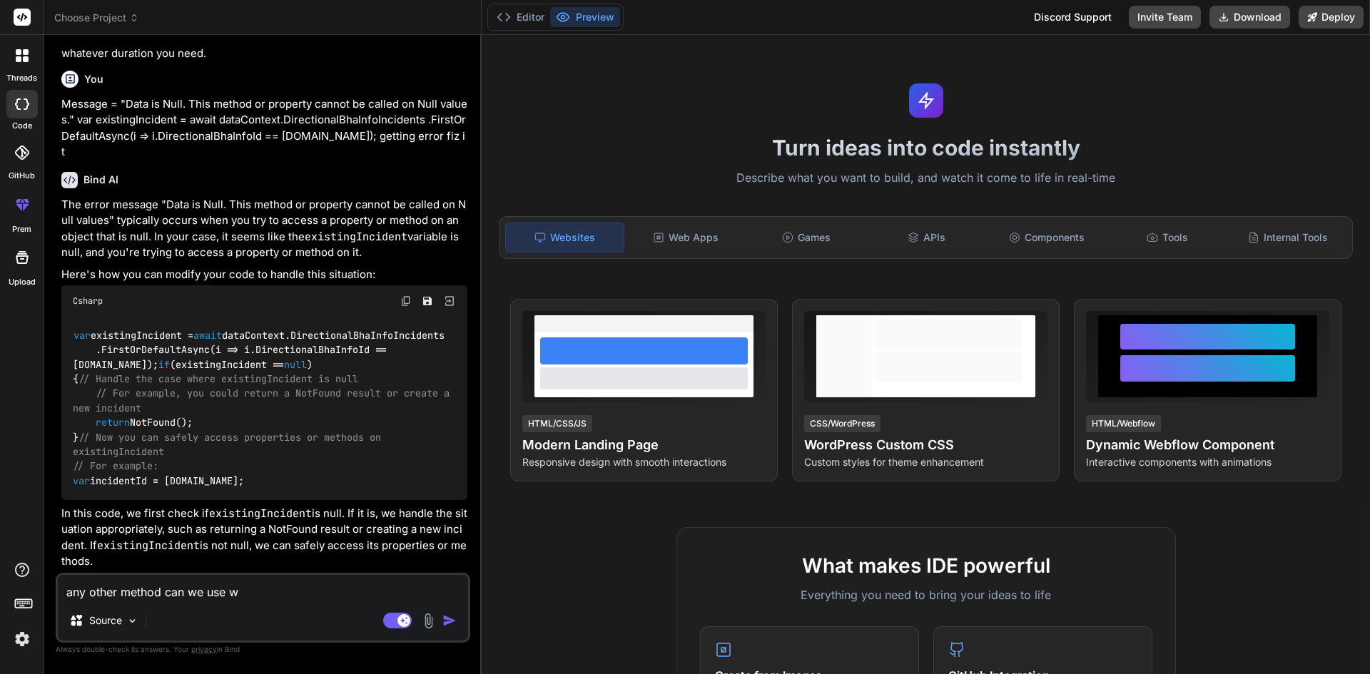
type textarea "any other method can we use wi"
type textarea "x"
type textarea "any other method can we use wit"
type textarea "x"
type textarea "any other method can we use with"
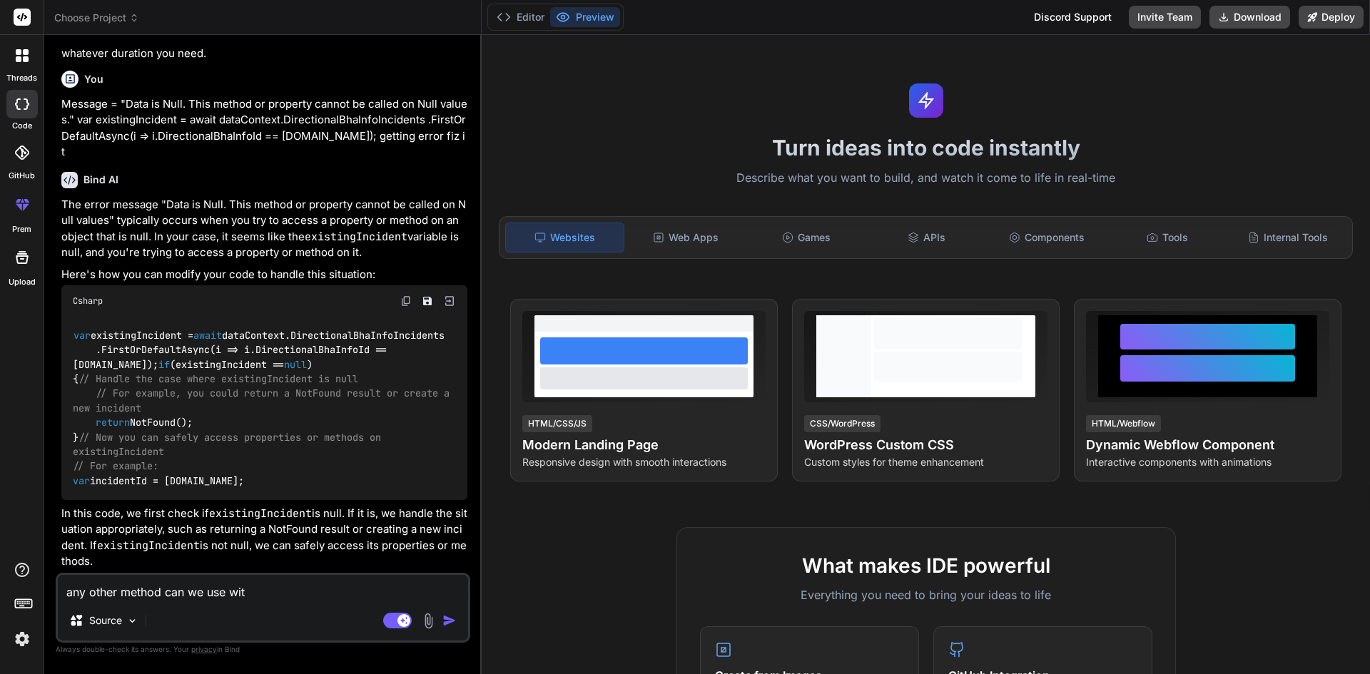
type textarea "x"
type textarea "any other method can we use witho"
type textarea "x"
type textarea "any other method can we use withou"
type textarea "x"
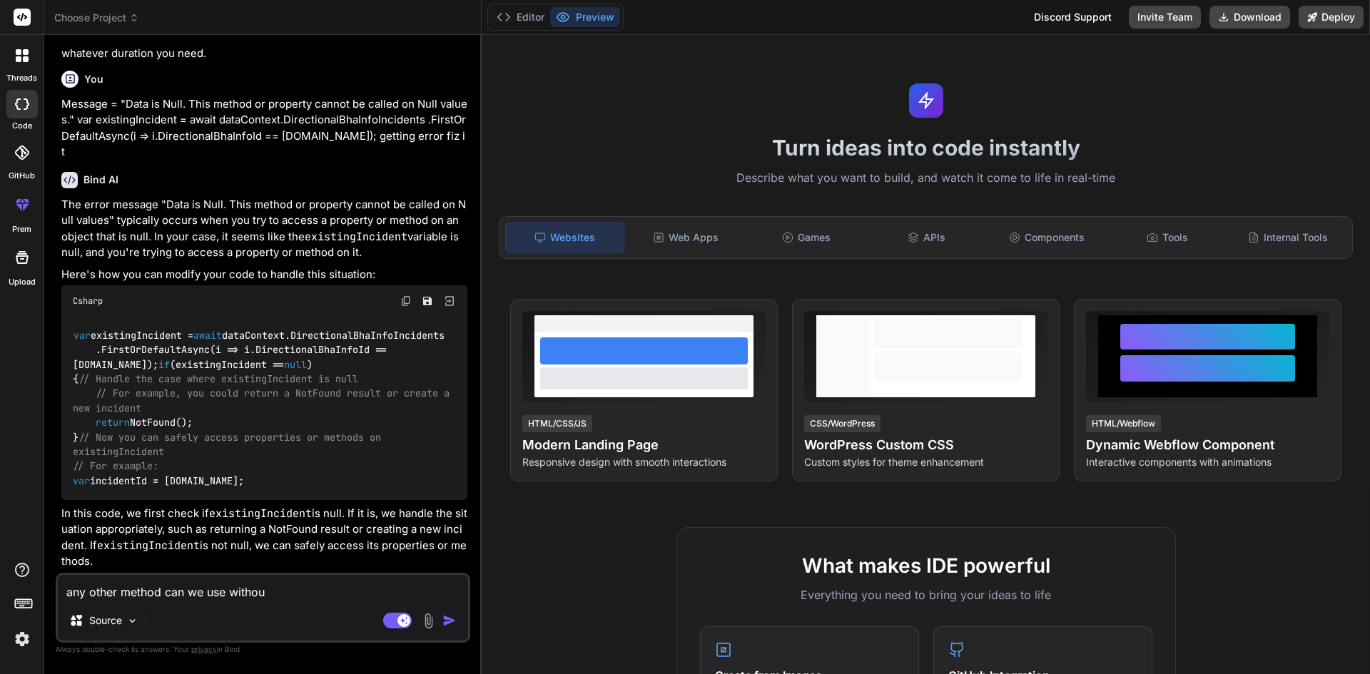
type textarea "any other method can we use without"
type textarea "x"
type textarea "any other method can we use without"
type textarea "x"
type textarea "any other method can we use without h"
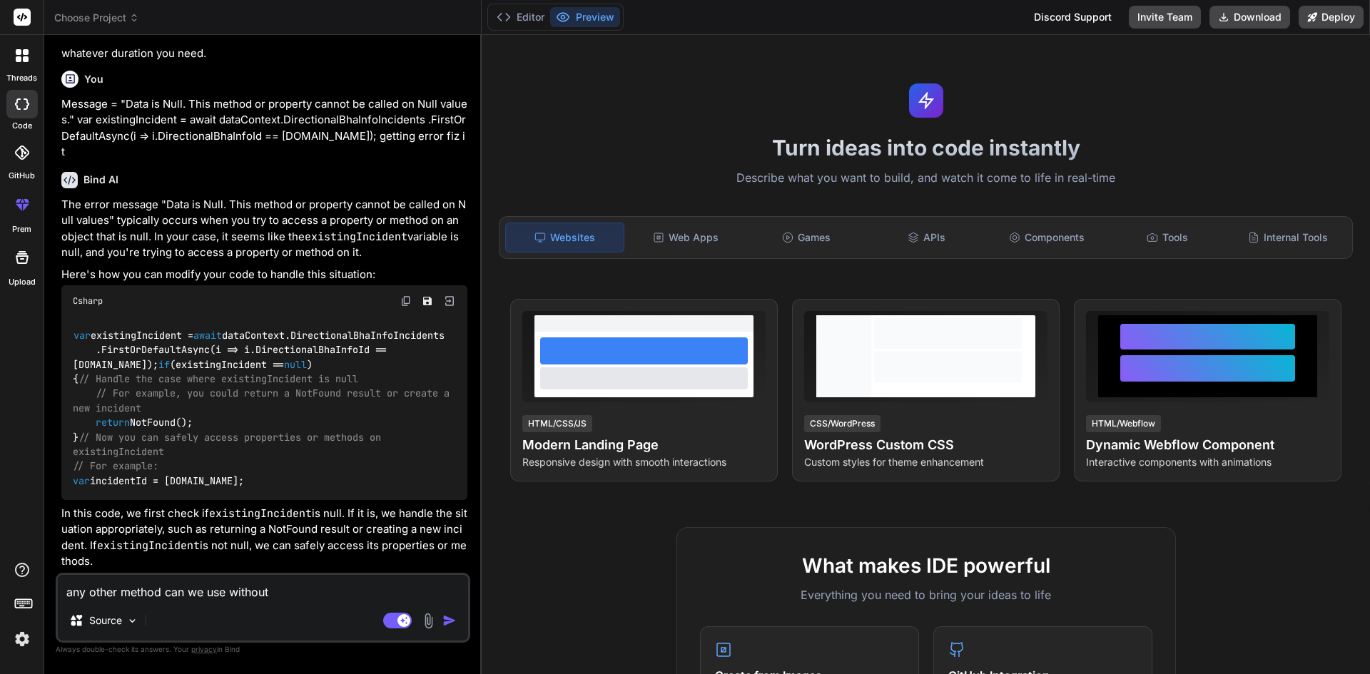
type textarea "x"
type textarea "any other method can we use without ha"
type textarea "x"
type textarea "any other method can we use without han"
type textarea "x"
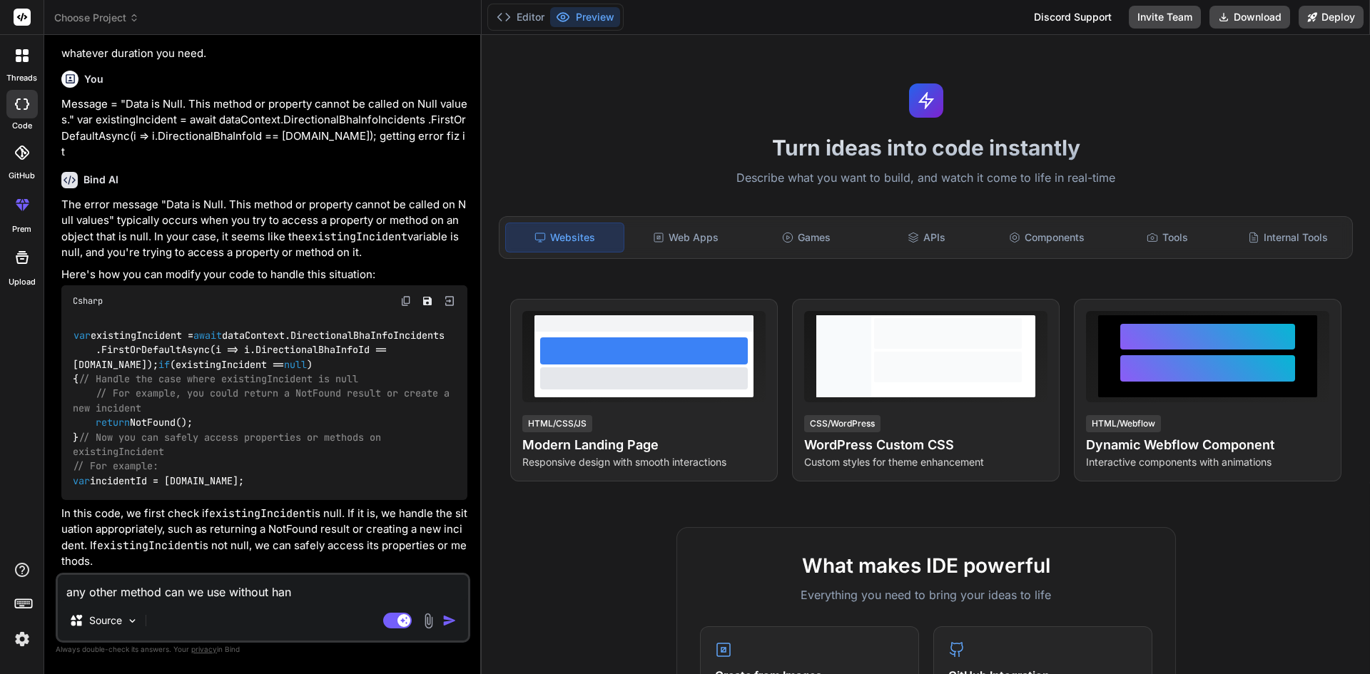
type textarea "any other method can we use without hand"
type textarea "x"
type textarea "any other method can we use without handl"
type textarea "x"
type textarea "any other method can we use without handle"
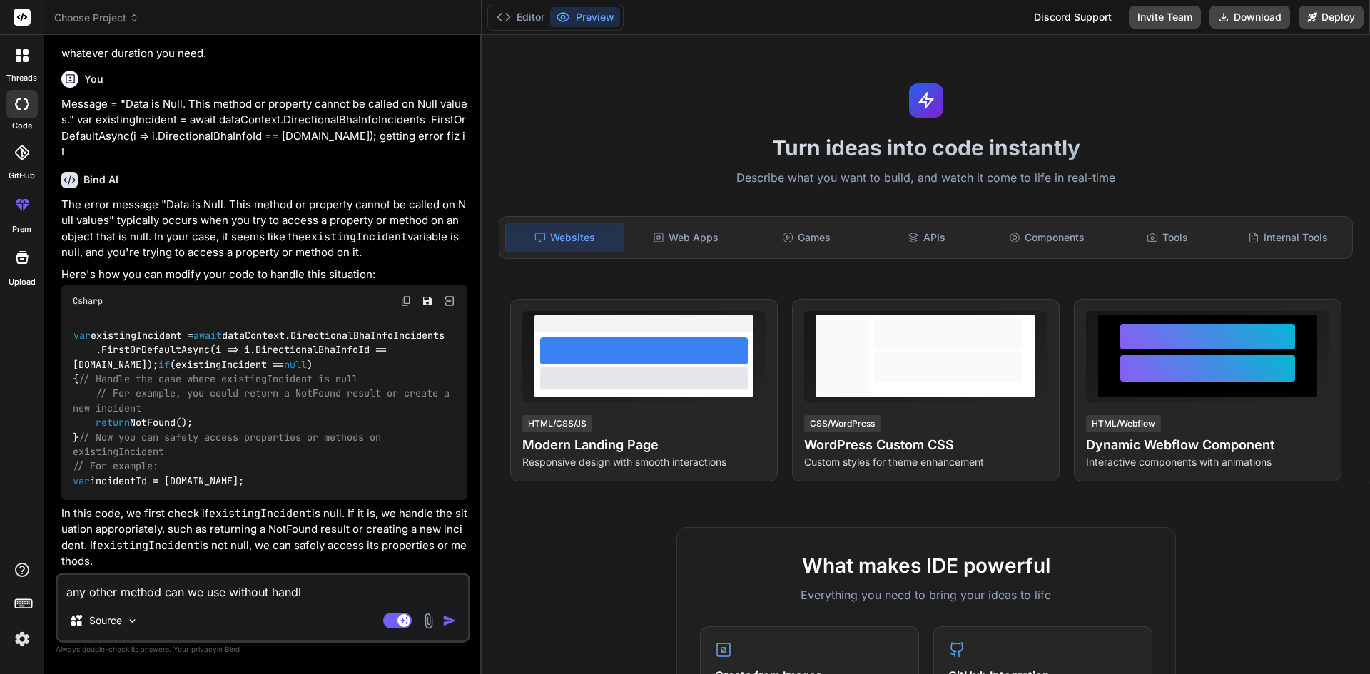
type textarea "x"
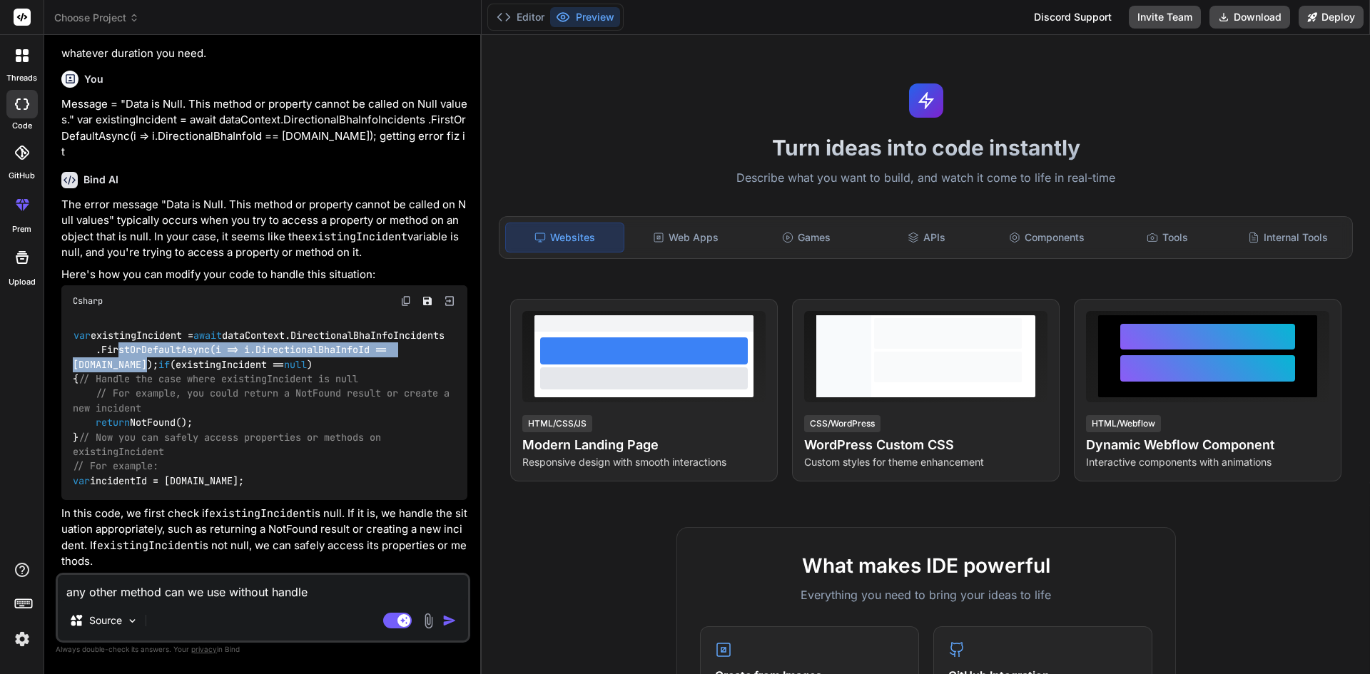
drag, startPoint x: 141, startPoint y: 290, endPoint x: 113, endPoint y: 285, distance: 27.6
click at [113, 317] on div "var existingIncident = await dataContext.DirectionalBhaInfoIncidents .FirstOrDe…" at bounding box center [264, 408] width 406 height 183
drag, startPoint x: 68, startPoint y: 318, endPoint x: 122, endPoint y: 415, distance: 110.8
click at [122, 415] on div "var existingIncident = await dataContext.DirectionalBhaInfoIncidents .FirstOrDe…" at bounding box center [264, 408] width 406 height 183
copy code "if (existingIncident == null ) { // Handle the case where existingIncident is n…"
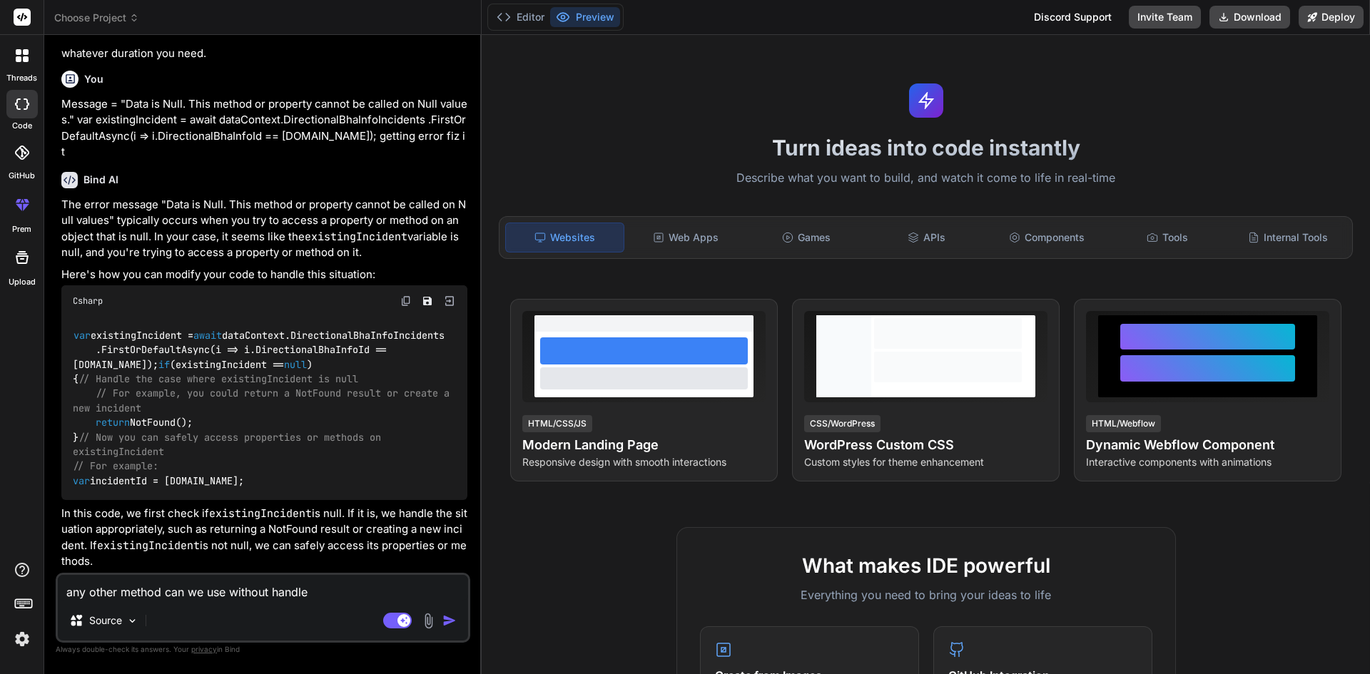
click at [315, 594] on textarea "any other method can we use without handle" at bounding box center [263, 588] width 410 height 26
type textarea "any other method can we use without handle"
type textarea "x"
paste textarea "if (existingIncident == null) { // Handle the case where existingIncident is nu…"
type textarea "any other method can we use without handle if (existingIncident == null) { // H…"
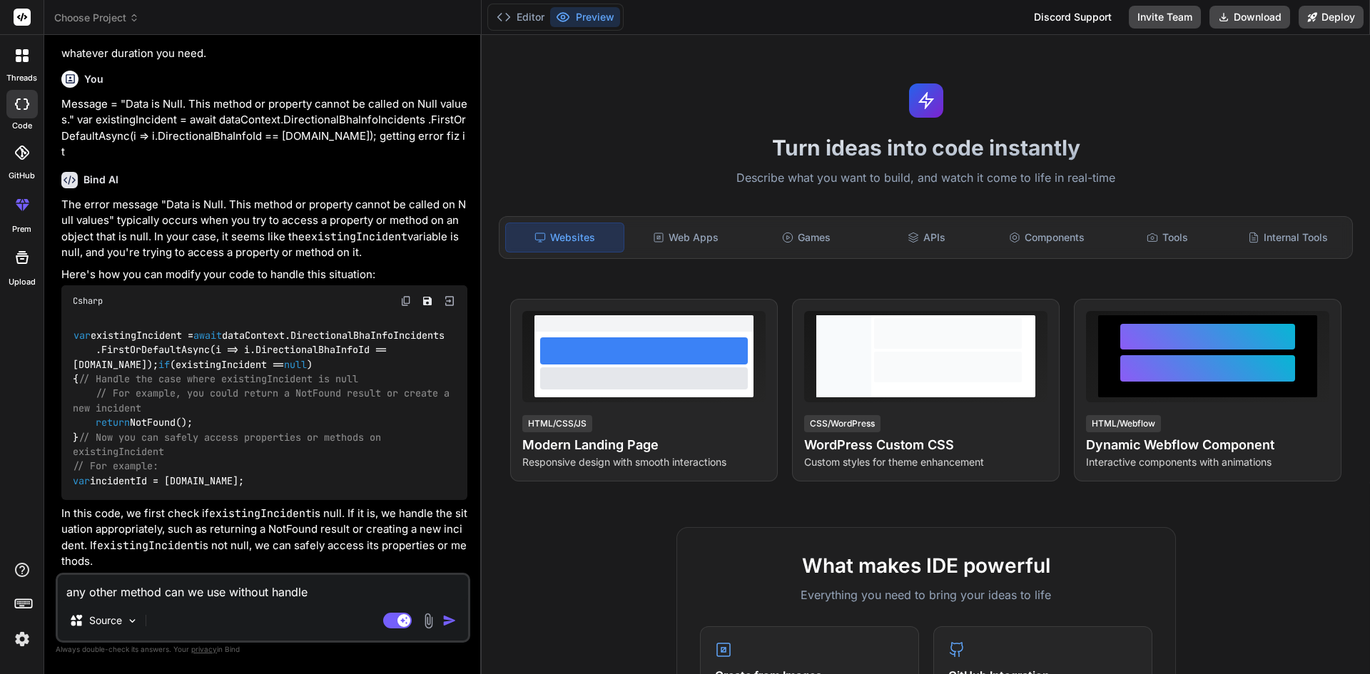
type textarea "x"
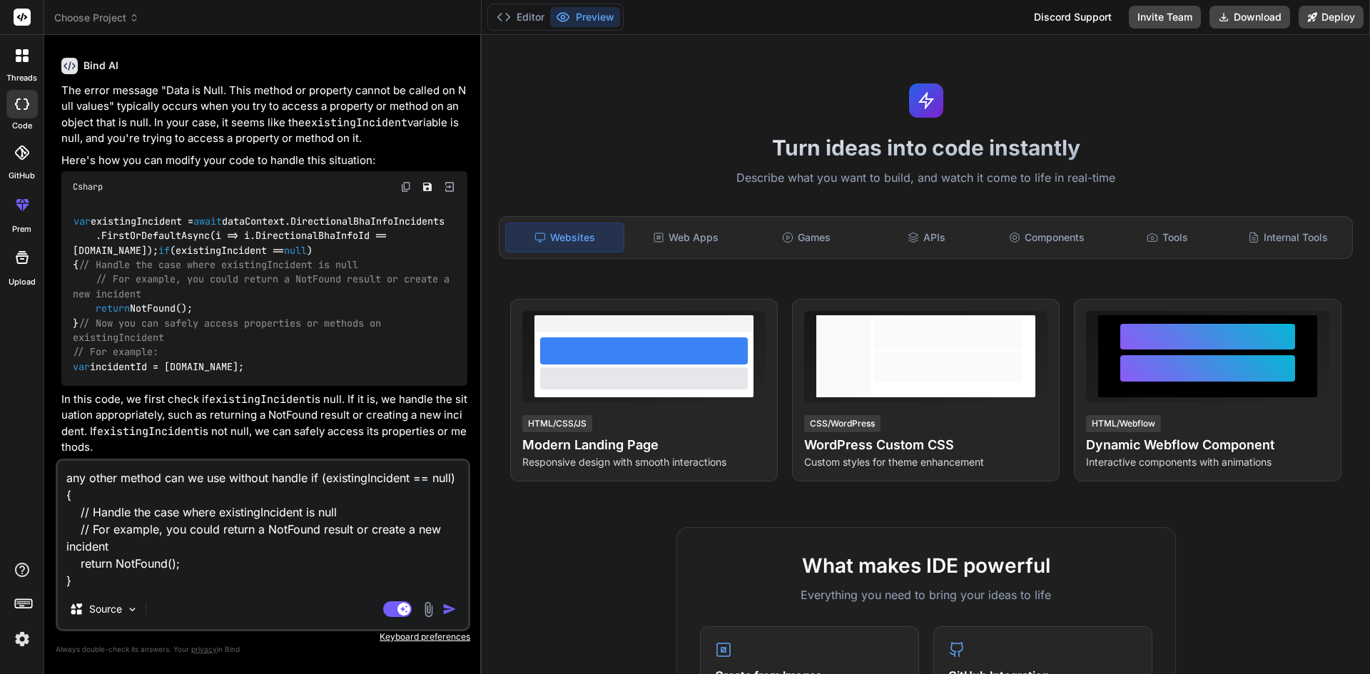
scroll to position [16, 0]
type textarea "any other method can we use without handle if (existingIncident == null) { // H…"
type textarea "x"
type textarea "any other method can we use without handle if (existingIncident == null) { // H…"
type textarea "x"
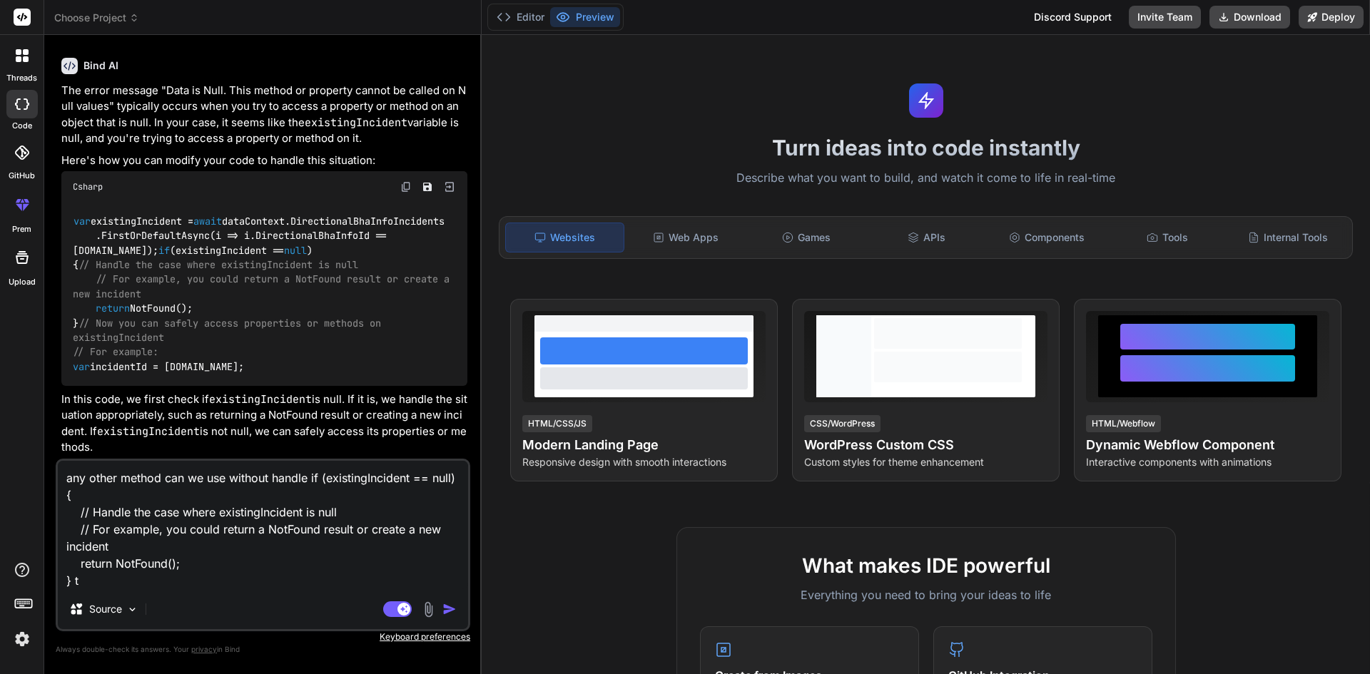
type textarea "any other method can we use without handle if (existingIncident == null) { // H…"
type textarea "x"
type textarea "any other method can we use without handle if (existingIncident == null) { // H…"
type textarea "x"
type textarea "any other method can we use without handle if (existingIncident == null) { // H…"
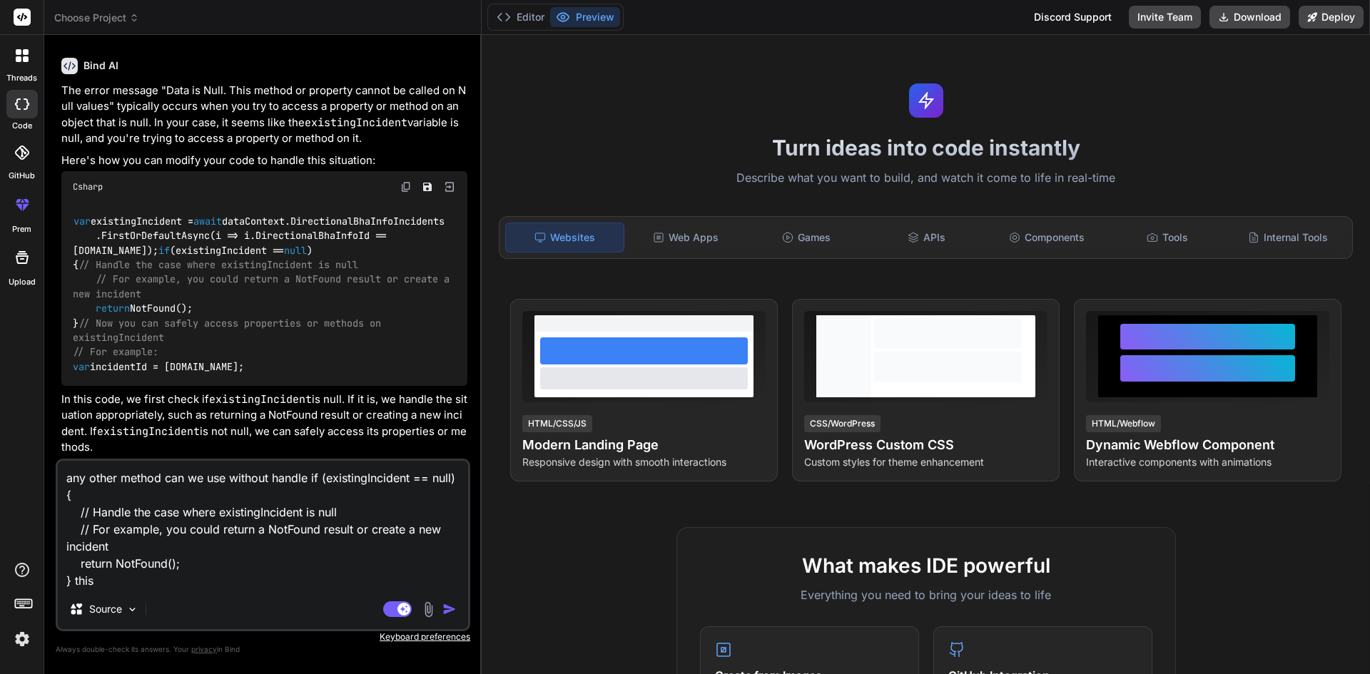
type textarea "x"
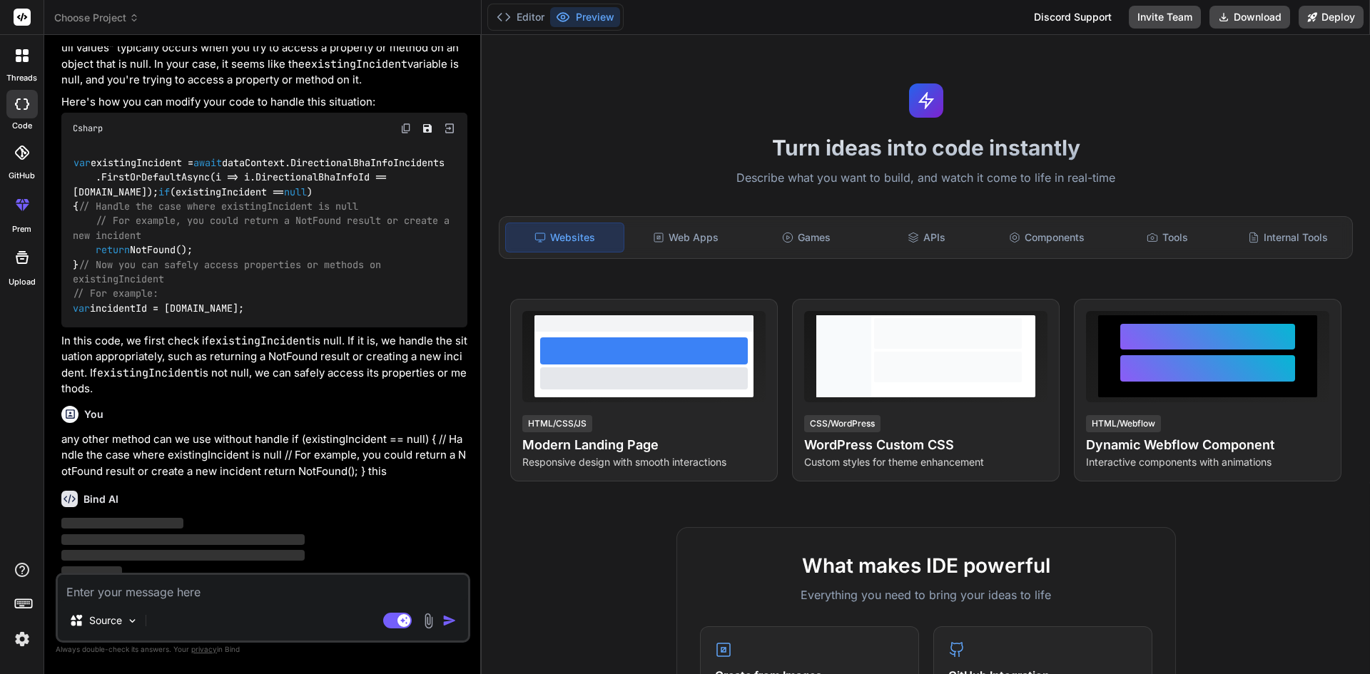
scroll to position [1252, 0]
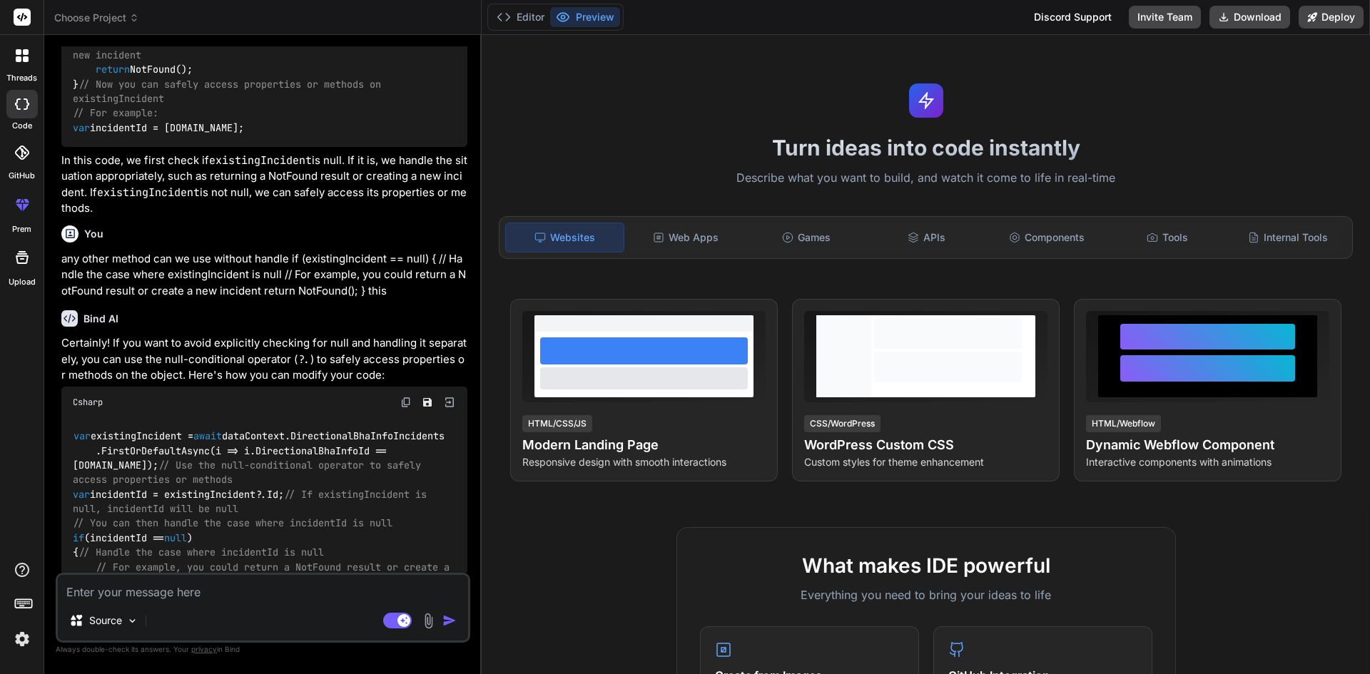
type textarea "x"
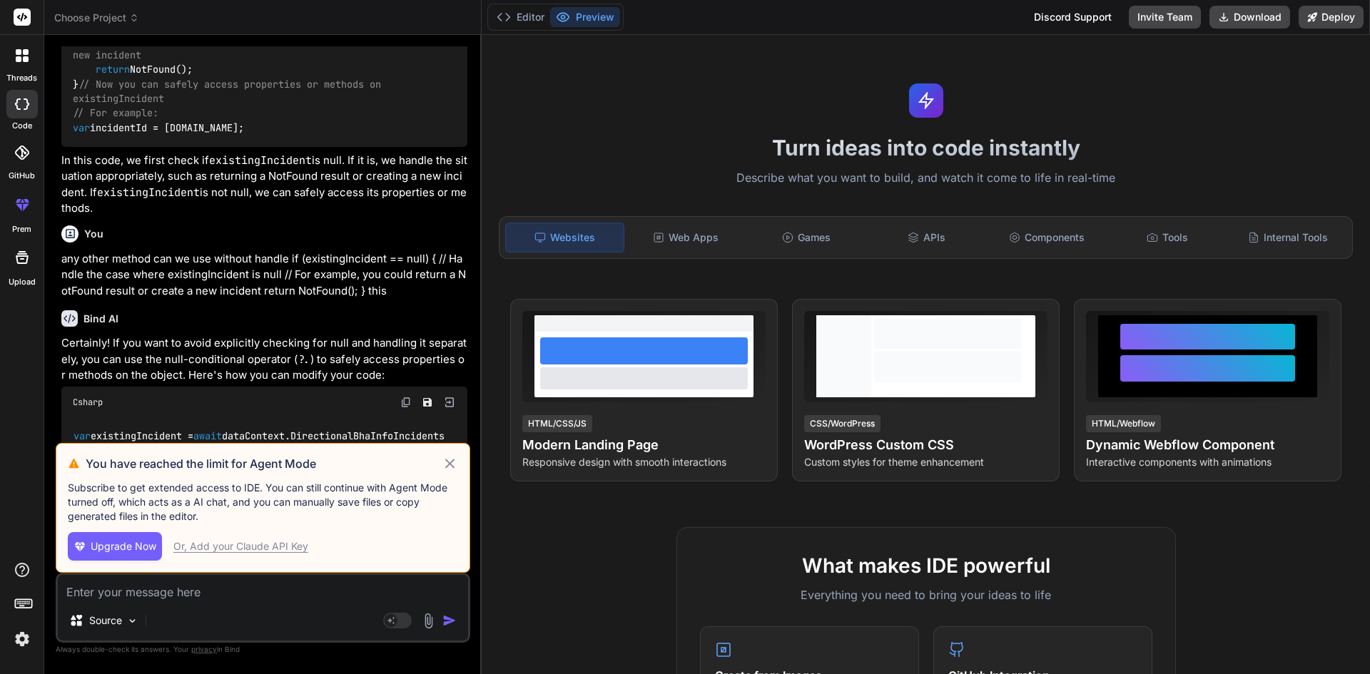
click at [259, 547] on div "Or, Add your Claude API Key" at bounding box center [240, 546] width 135 height 14
type textarea "x"
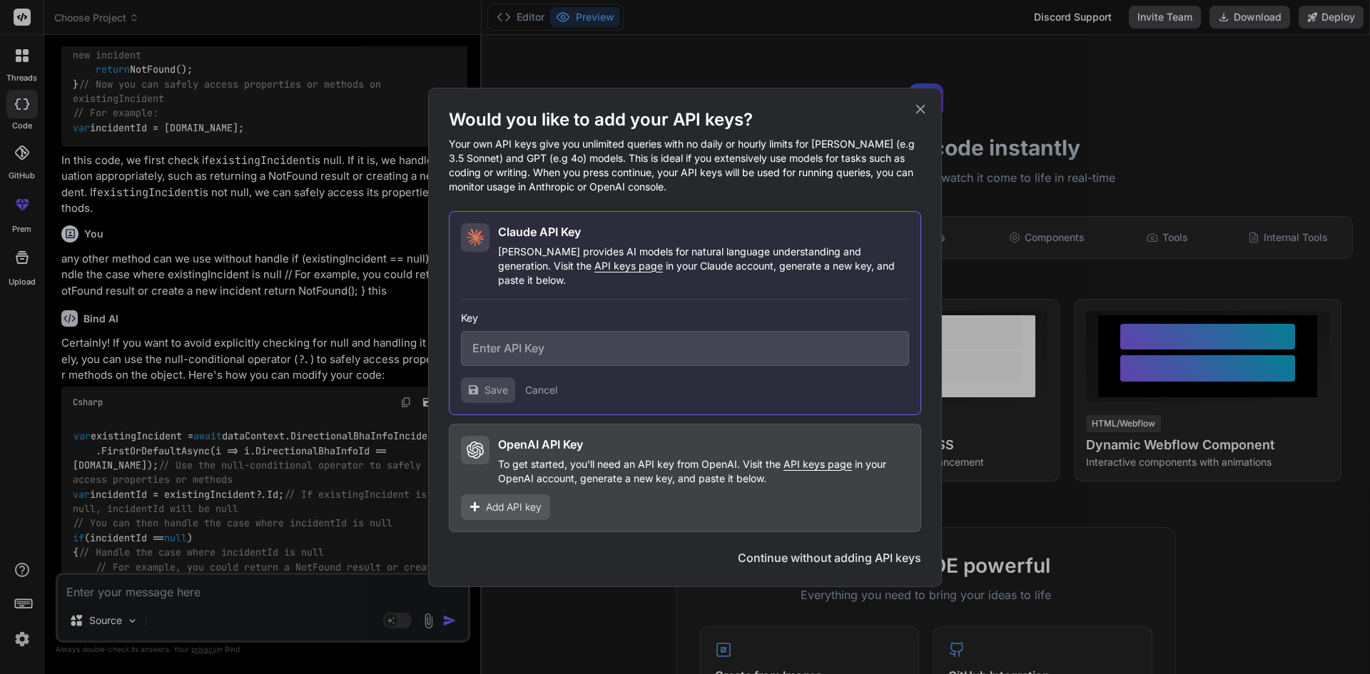
click at [923, 104] on div "Would you like to add your API keys? Your own API keys give you unlimited queri…" at bounding box center [685, 337] width 514 height 499
click at [919, 117] on icon at bounding box center [921, 109] width 16 height 16
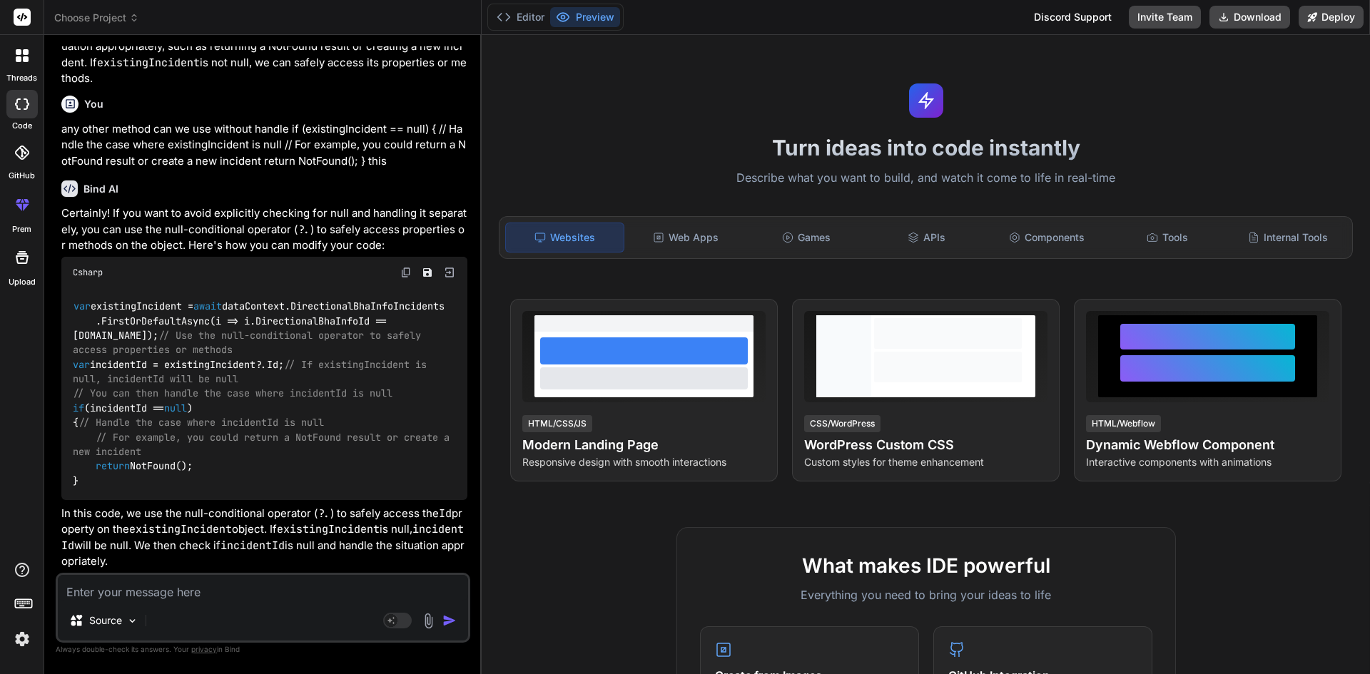
scroll to position [1628, 0]
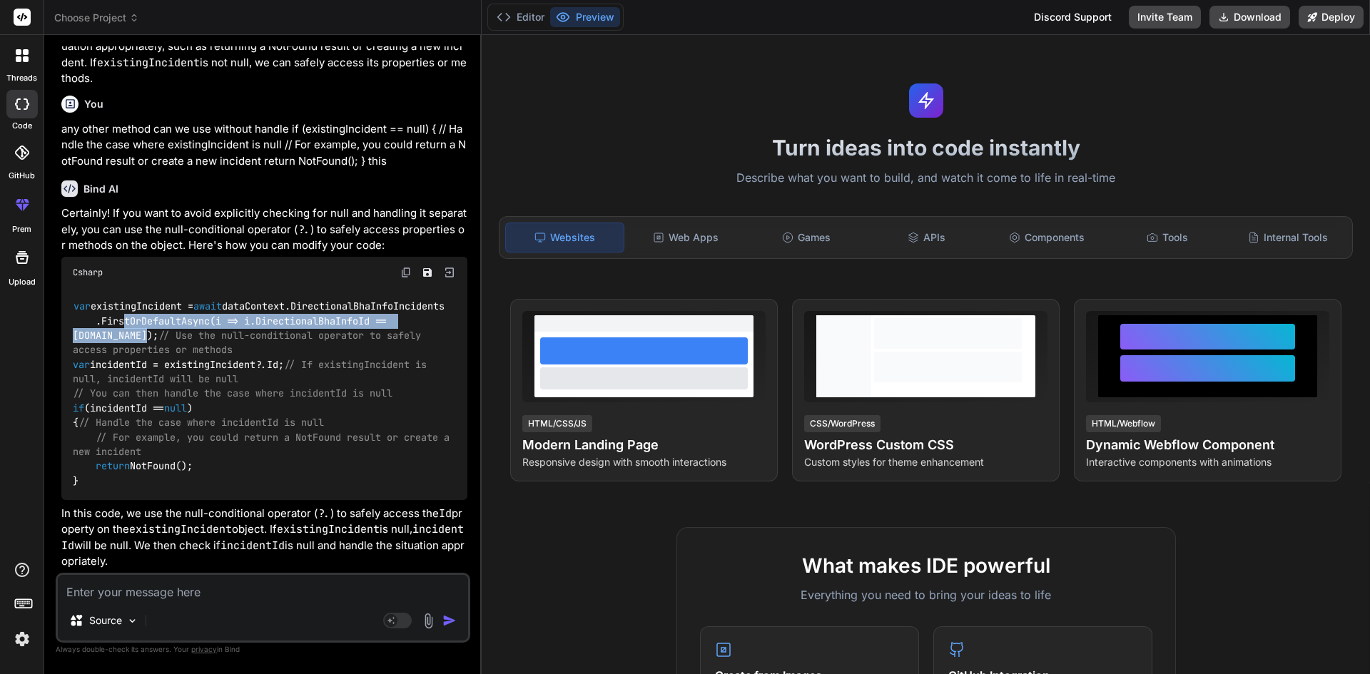
drag, startPoint x: 146, startPoint y: 279, endPoint x: 118, endPoint y: 267, distance: 29.7
click at [118, 288] on div "var existingIncident = await dataContext.DirectionalBhaInfoIncidents .FirstOrDe…" at bounding box center [264, 394] width 406 height 212
click at [164, 299] on code "var existingIncident = await dataContext.DirectionalBhaInfoIncidents .FirstOrDe…" at bounding box center [264, 393] width 382 height 189
click at [163, 299] on code "var existingIncident = await dataContext.DirectionalBhaInfoIncidents .FirstOrDe…" at bounding box center [264, 393] width 382 height 189
click at [153, 288] on div "var existingIncident = await dataContext.DirectionalBhaInfoIncidents .FirstOrDe…" at bounding box center [264, 394] width 406 height 212
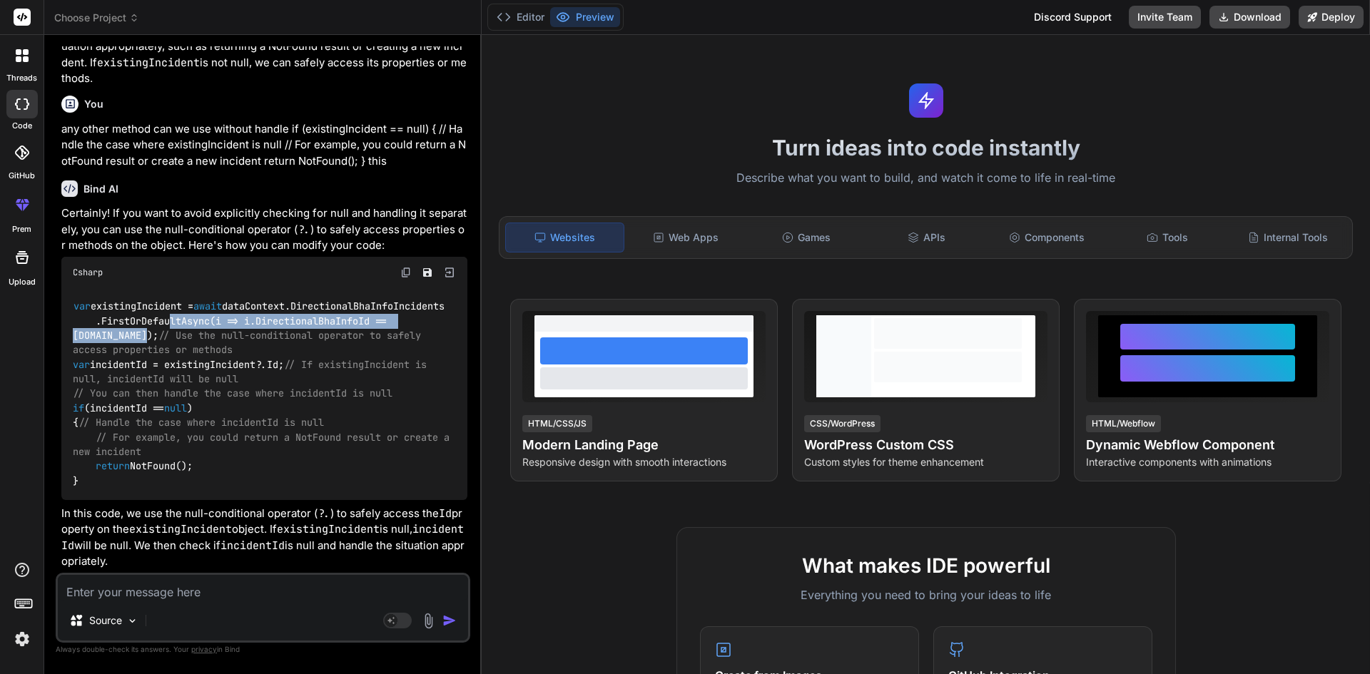
click at [148, 288] on div "var existingIncident = await dataContext.DirectionalBhaInfoIncidents .FirstOrDe…" at bounding box center [264, 394] width 406 height 212
